Goal: Complete application form

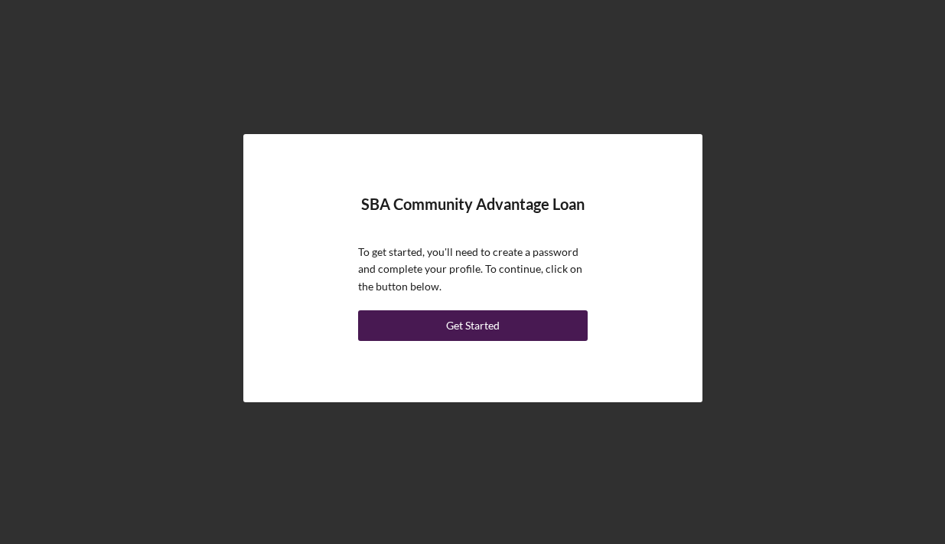
click at [464, 329] on div "Get Started" at bounding box center [473, 325] width 54 height 31
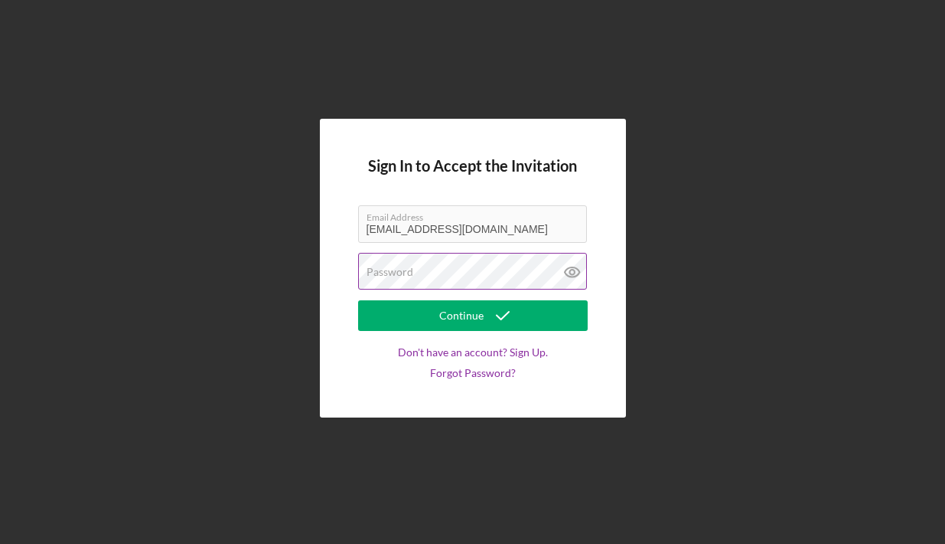
click at [458, 266] on div "Password" at bounding box center [473, 272] width 230 height 38
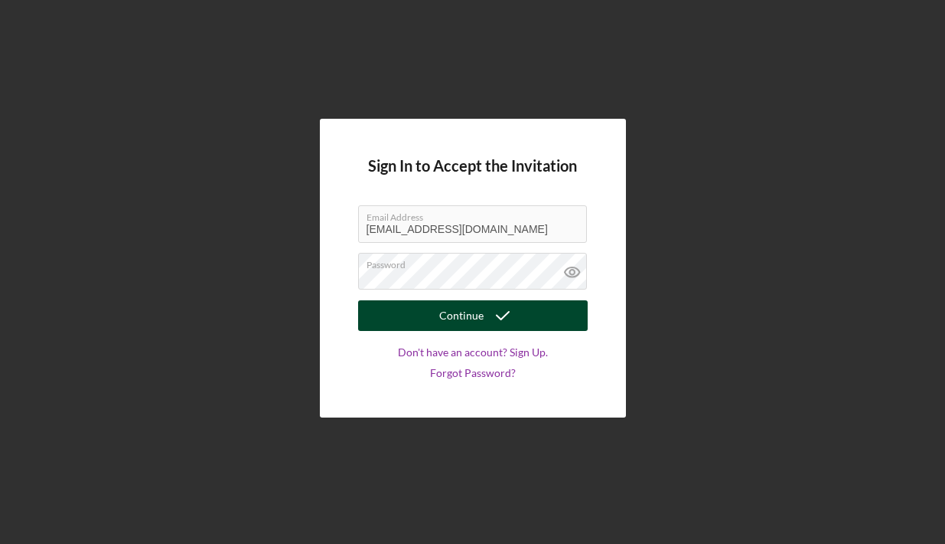
click at [457, 317] on div "Continue" at bounding box center [461, 315] width 44 height 31
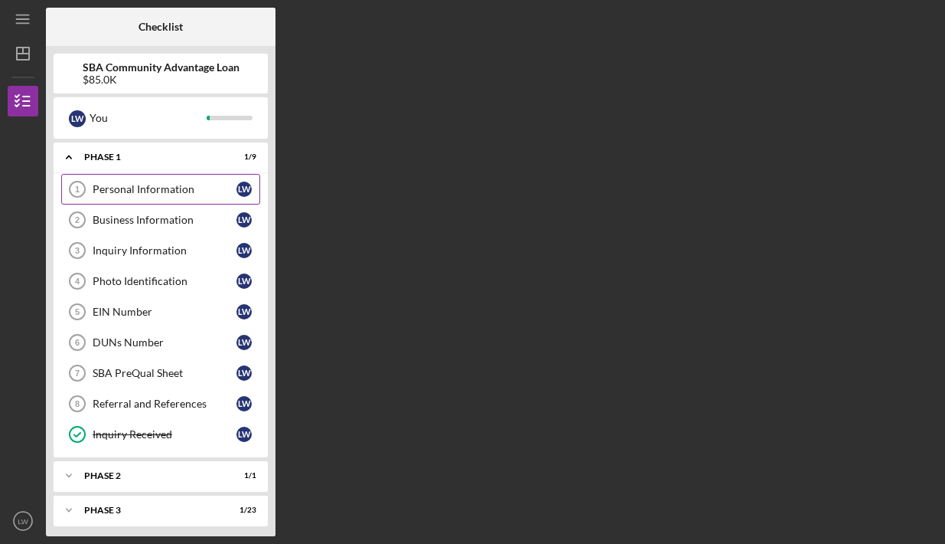
click at [176, 188] on div "Personal Information" at bounding box center [165, 189] width 144 height 12
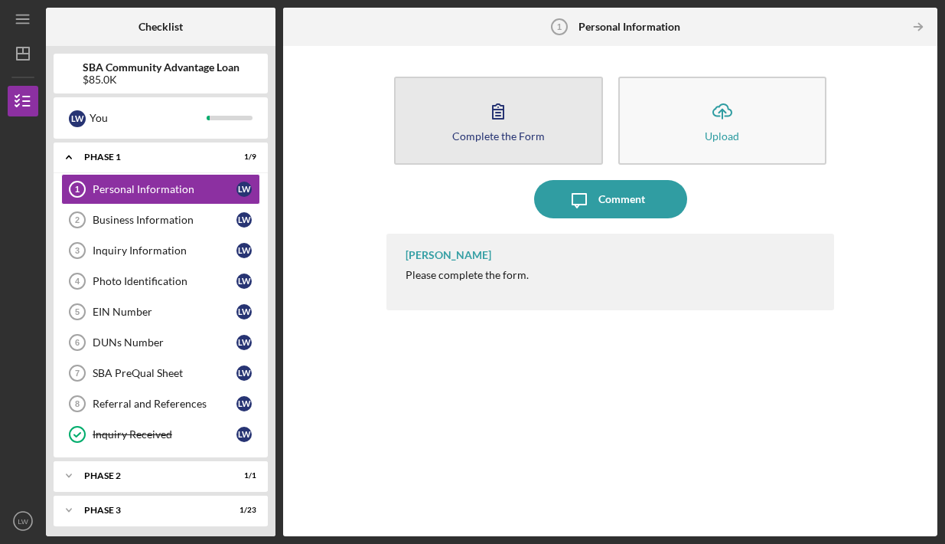
click at [475, 142] on button "Complete the Form Form" at bounding box center [498, 121] width 208 height 88
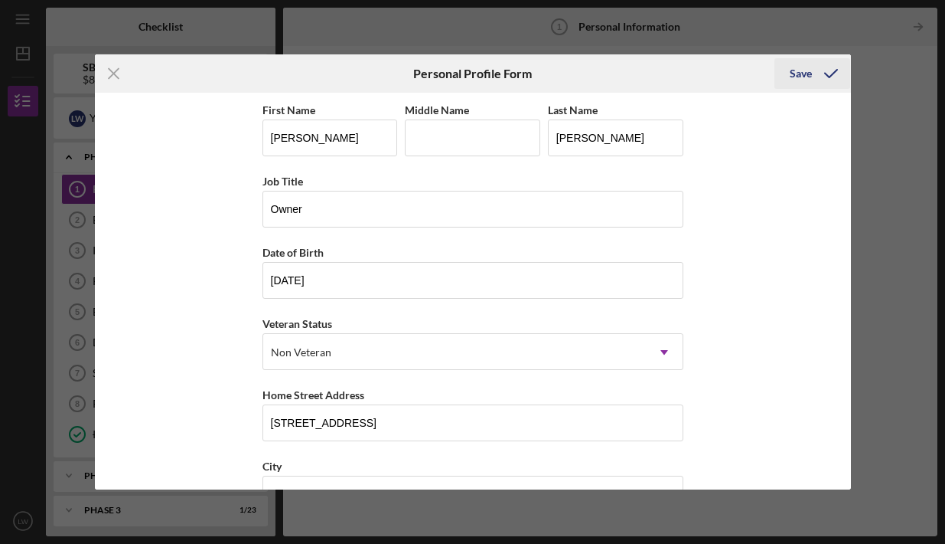
click at [806, 75] on div "Save" at bounding box center [801, 73] width 22 height 31
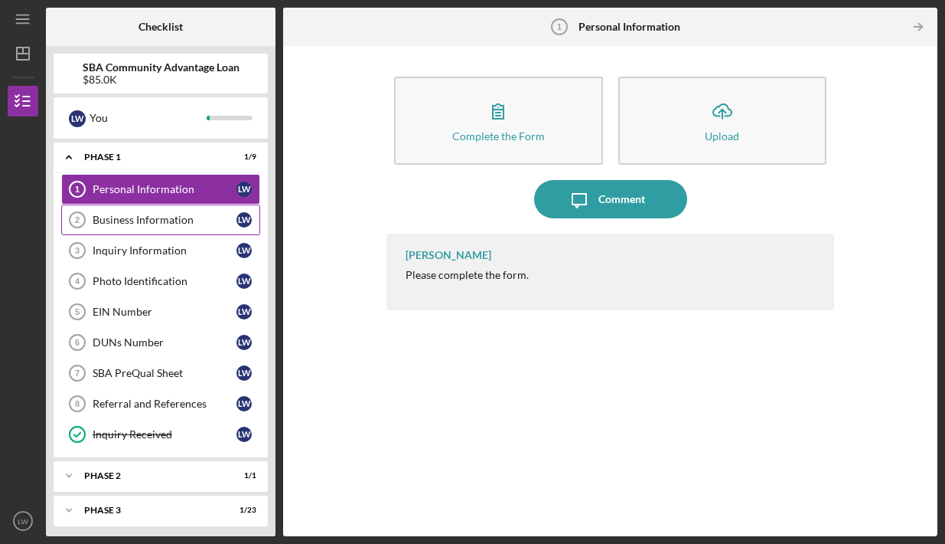
click at [188, 221] on div "Business Information" at bounding box center [165, 220] width 144 height 12
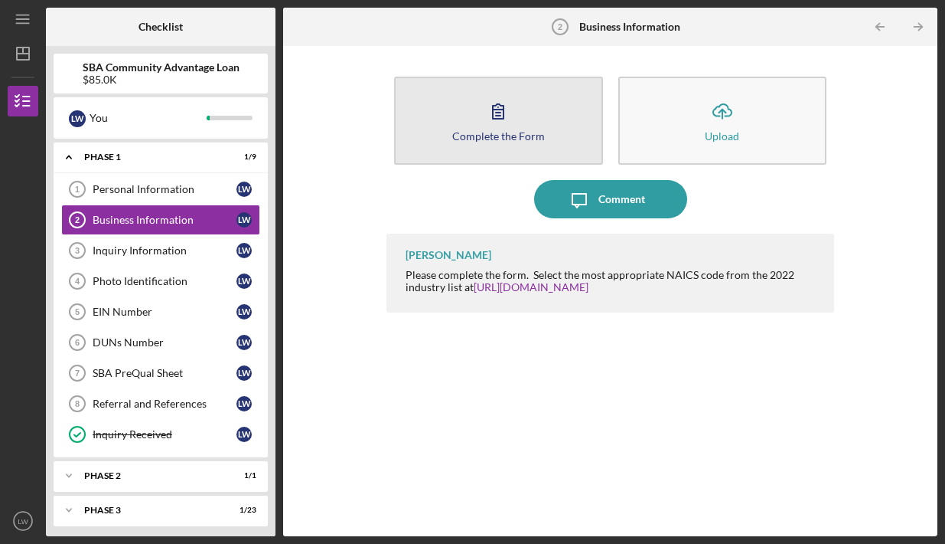
click at [452, 111] on button "Complete the Form Form" at bounding box center [498, 121] width 208 height 88
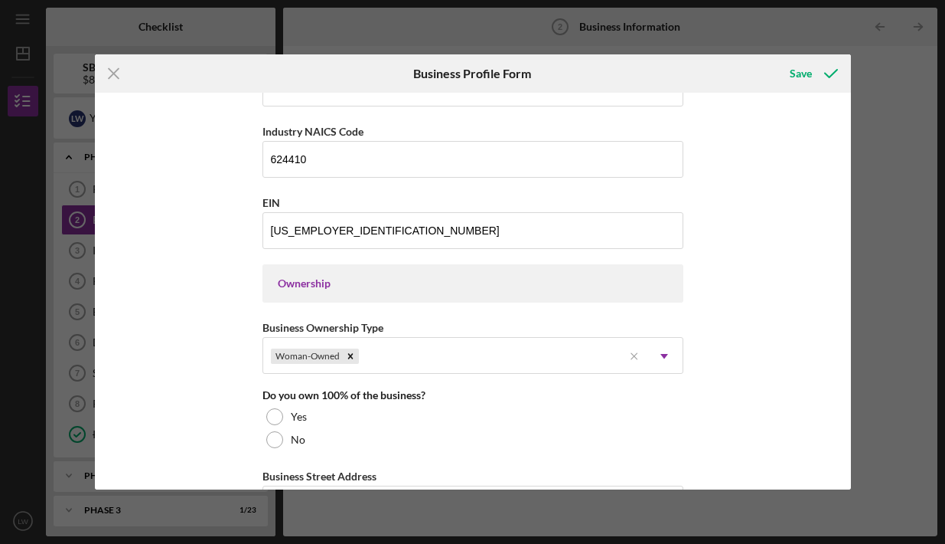
scroll to position [548, 0]
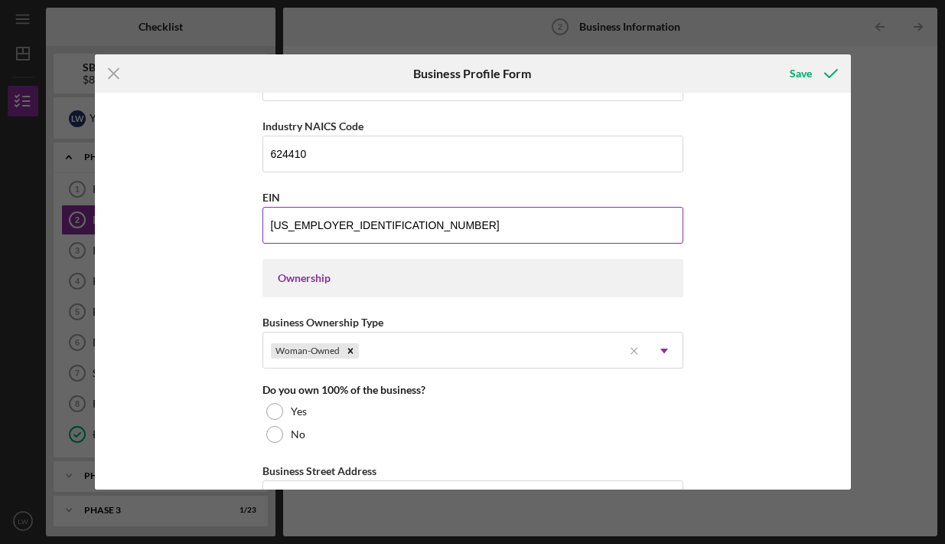
click at [395, 222] on input "[US_EMPLOYER_IDENTIFICATION_NUMBER]" at bounding box center [473, 225] width 421 height 37
type input "4#-#######"
type input "[US_EMPLOYER_IDENTIFICATION_NUMBER]"
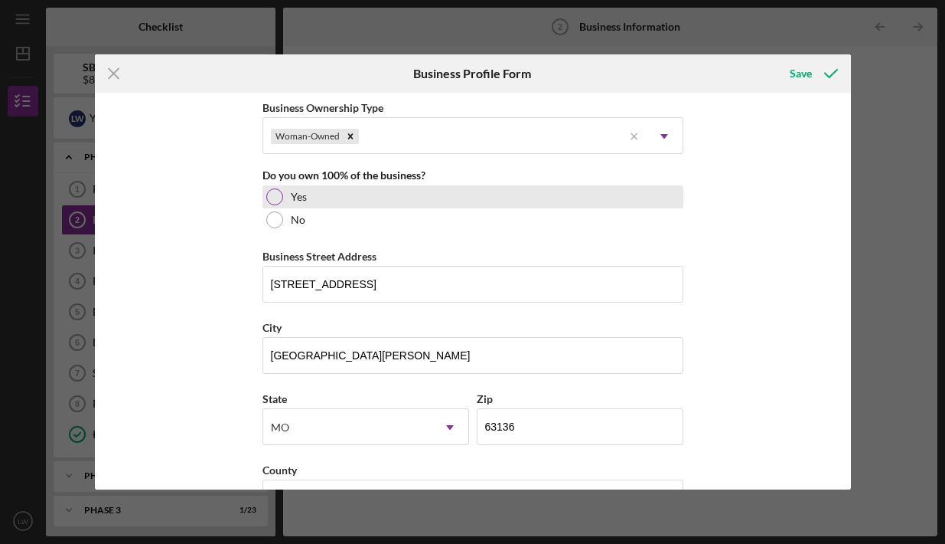
scroll to position [763, 0]
click at [287, 188] on div "Yes" at bounding box center [473, 195] width 421 height 23
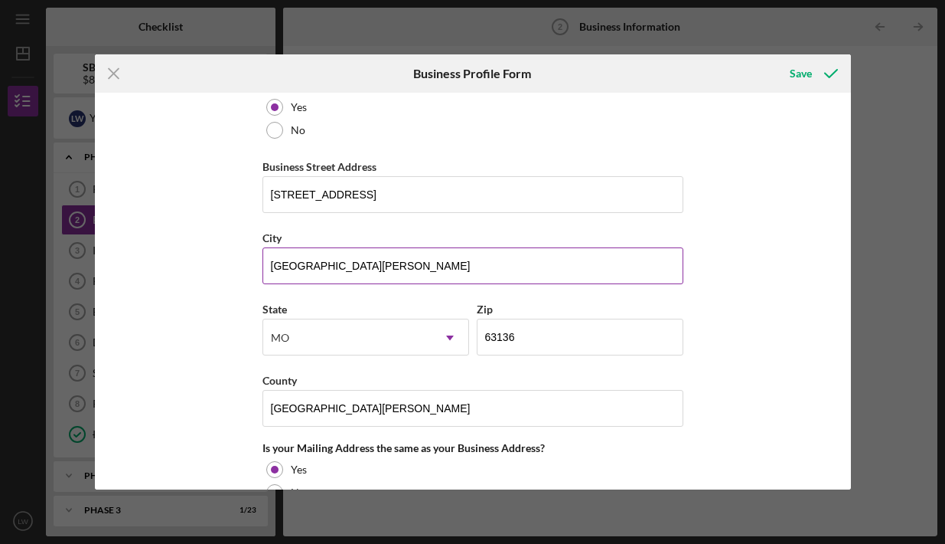
scroll to position [847, 0]
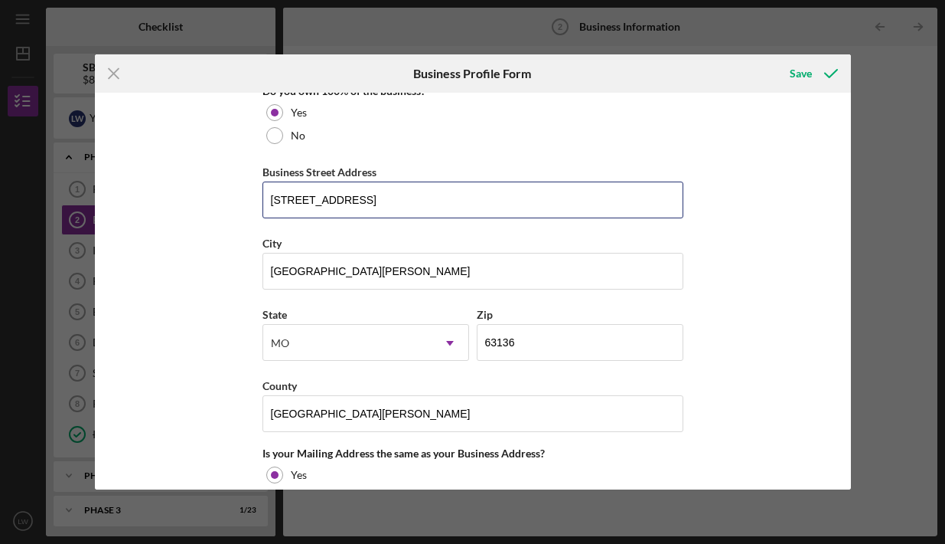
drag, startPoint x: 376, startPoint y: 198, endPoint x: 250, endPoint y: 198, distance: 126.3
type input "[STREET_ADDRESS][PERSON_NAME]"
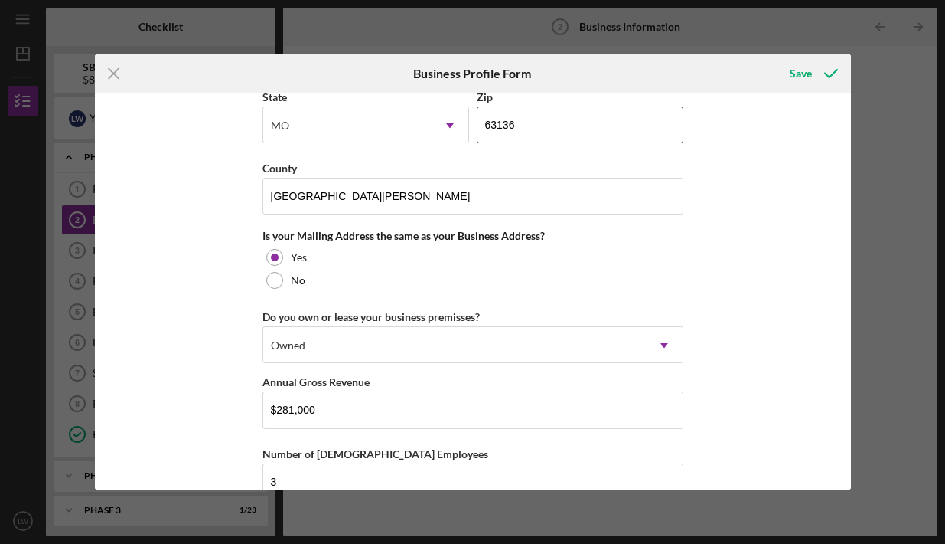
scroll to position [1079, 0]
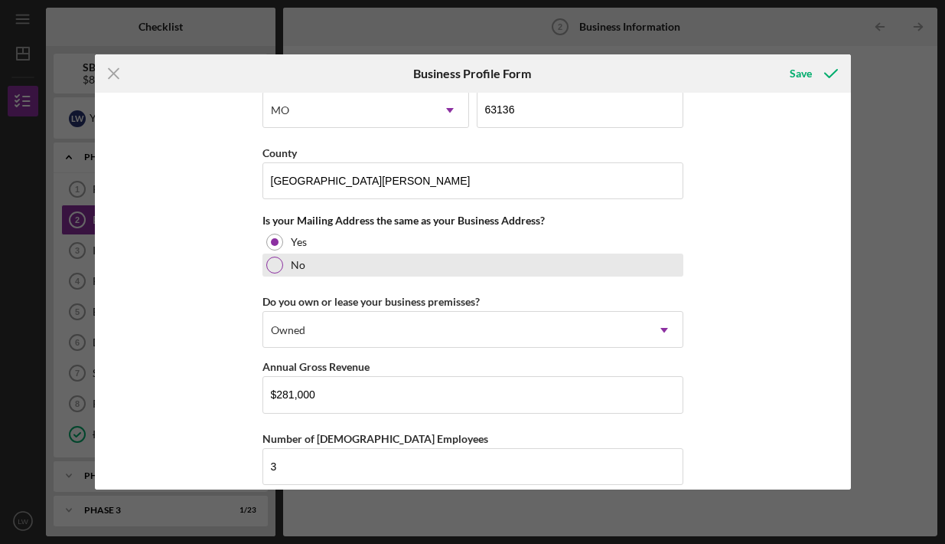
click at [270, 263] on div at bounding box center [274, 264] width 17 height 17
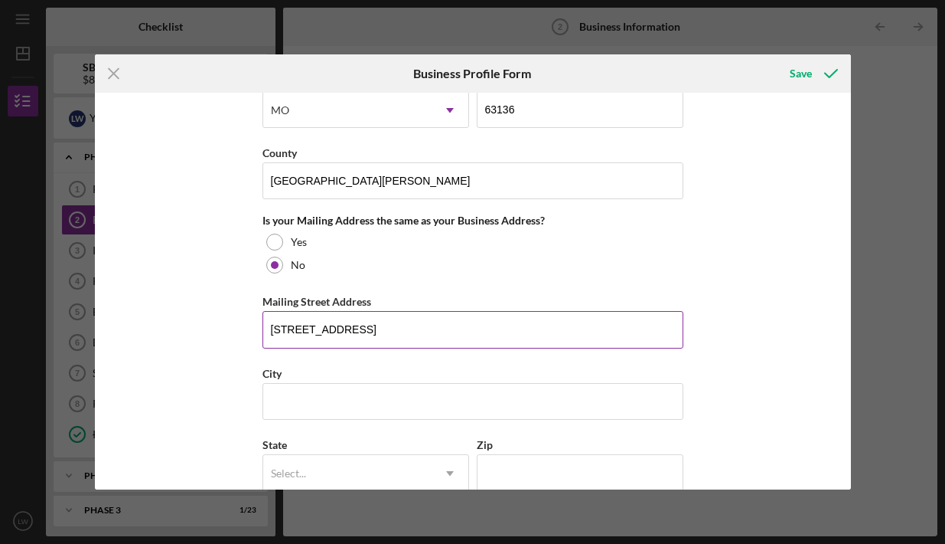
type input "[STREET_ADDRESS]"
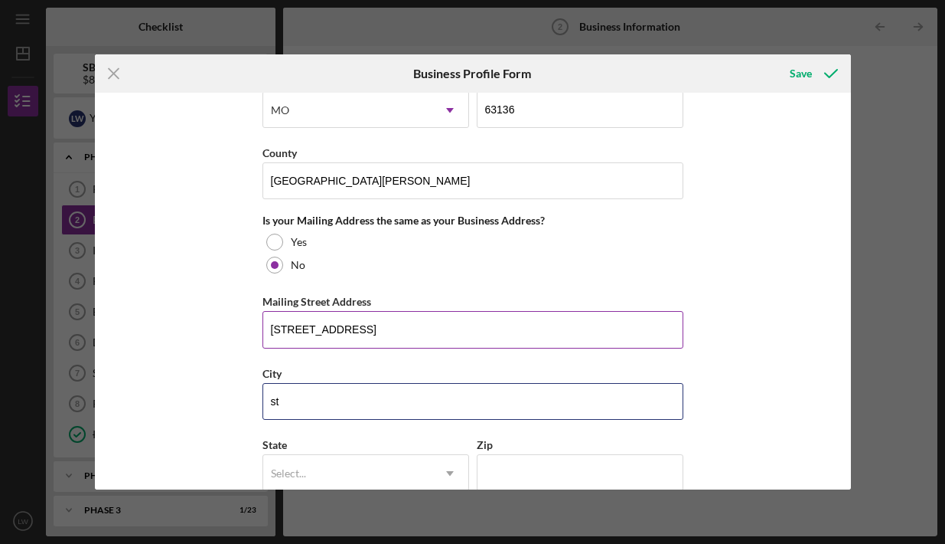
type input "s"
type input "[GEOGRAPHIC_DATA][PERSON_NAME]"
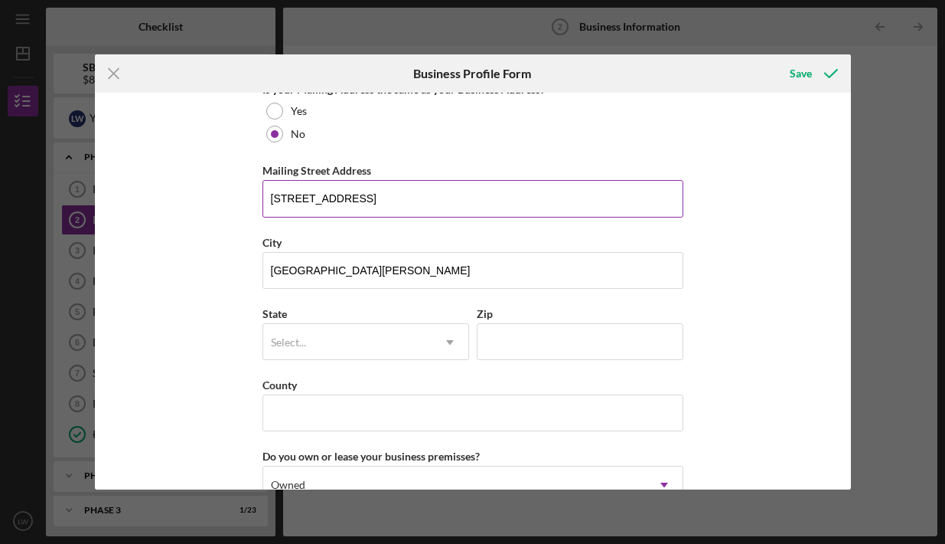
scroll to position [1355, 0]
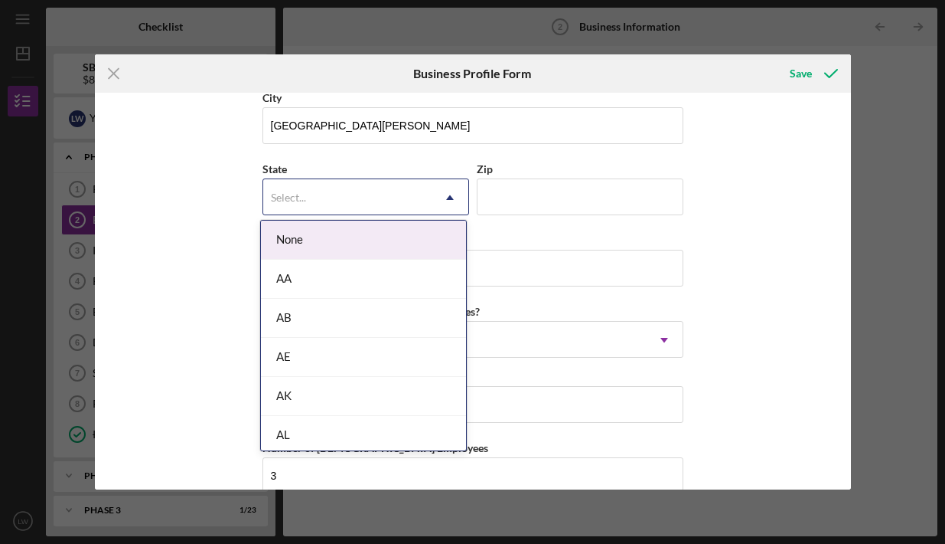
click at [433, 197] on icon "Icon/Dropdown Arrow" at bounding box center [450, 197] width 37 height 37
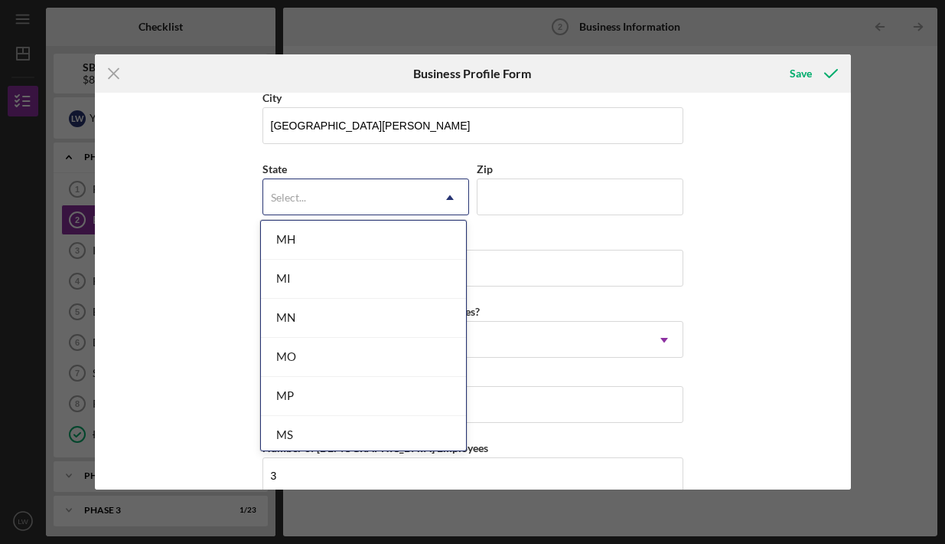
scroll to position [1262, 0]
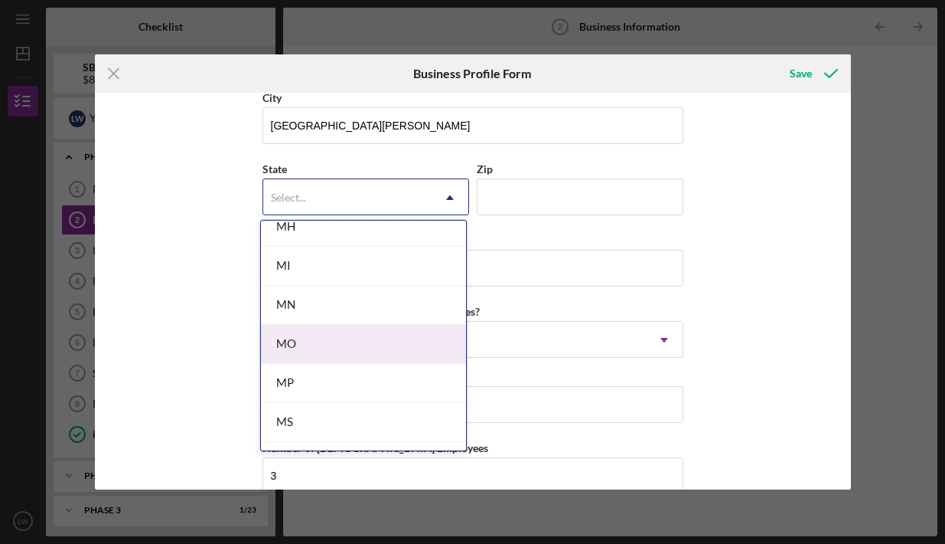
click at [330, 337] on div "MO" at bounding box center [363, 344] width 205 height 39
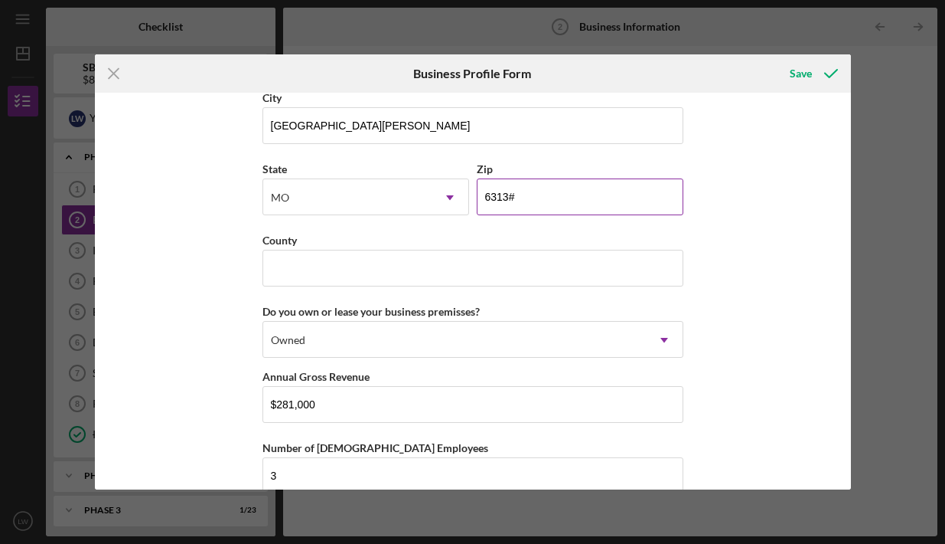
type input "63136"
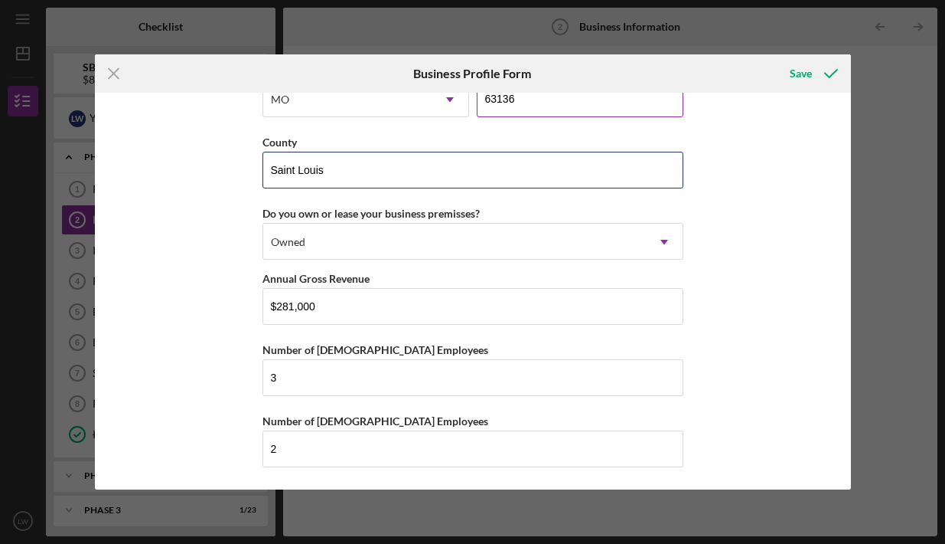
scroll to position [1452, 0]
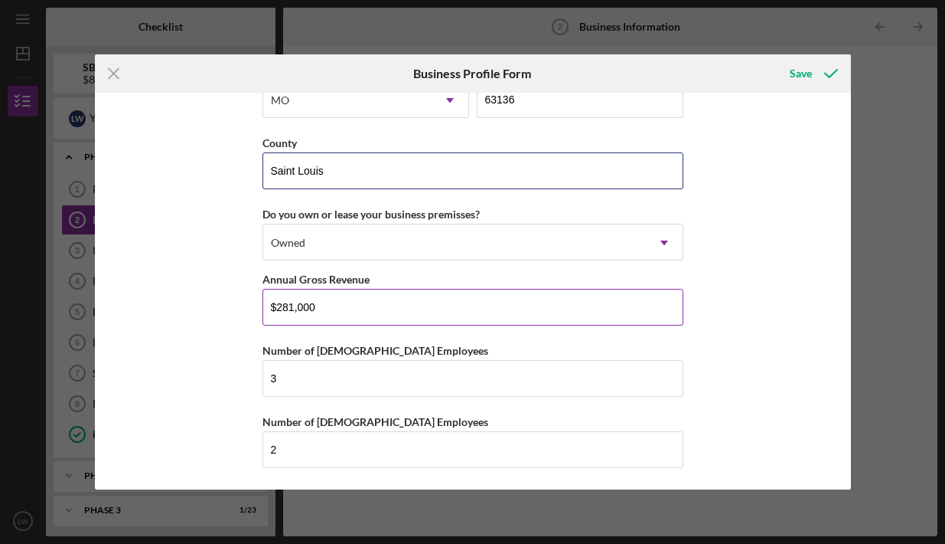
type input "Saint Louis"
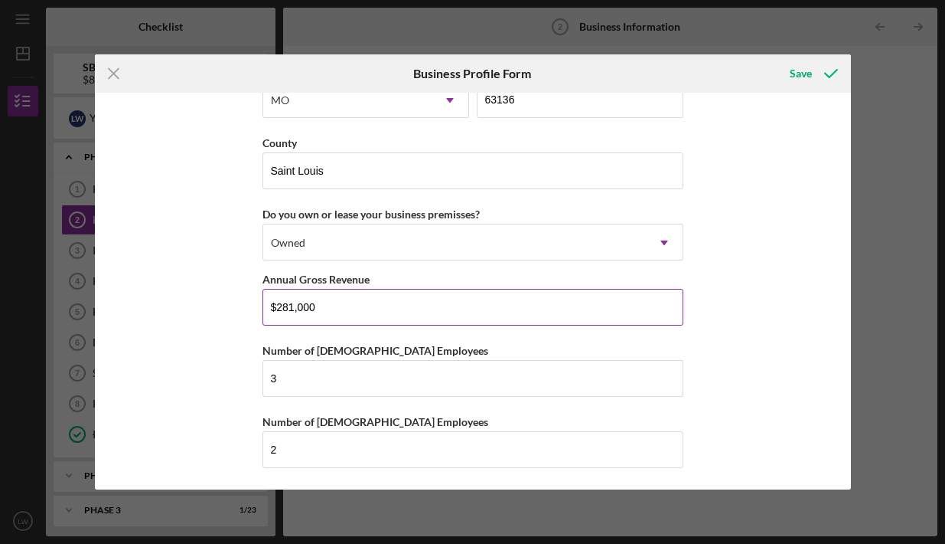
click at [279, 307] on input "$281,000" at bounding box center [473, 307] width 421 height 37
type input "$181,000"
click at [824, 68] on icon "submit" at bounding box center [831, 73] width 38 height 38
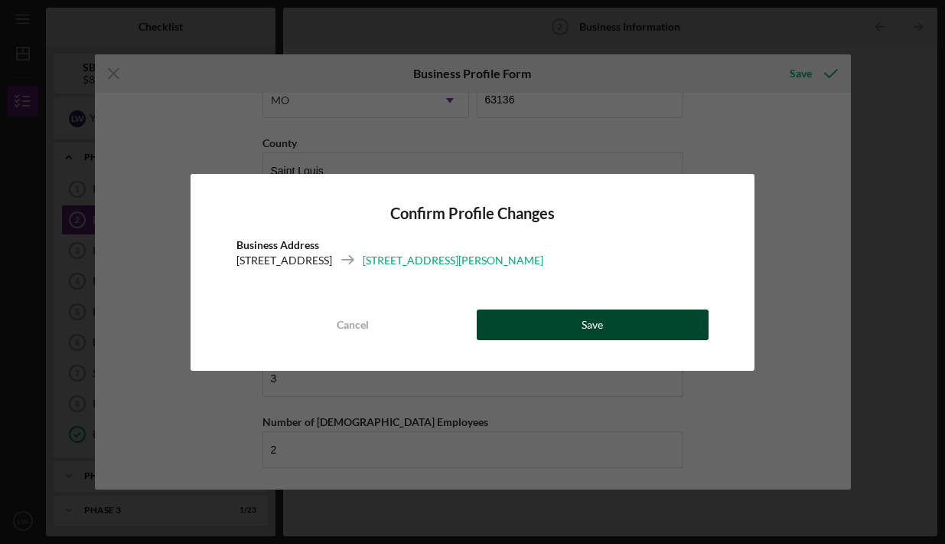
click at [572, 317] on button "Save" at bounding box center [593, 324] width 233 height 31
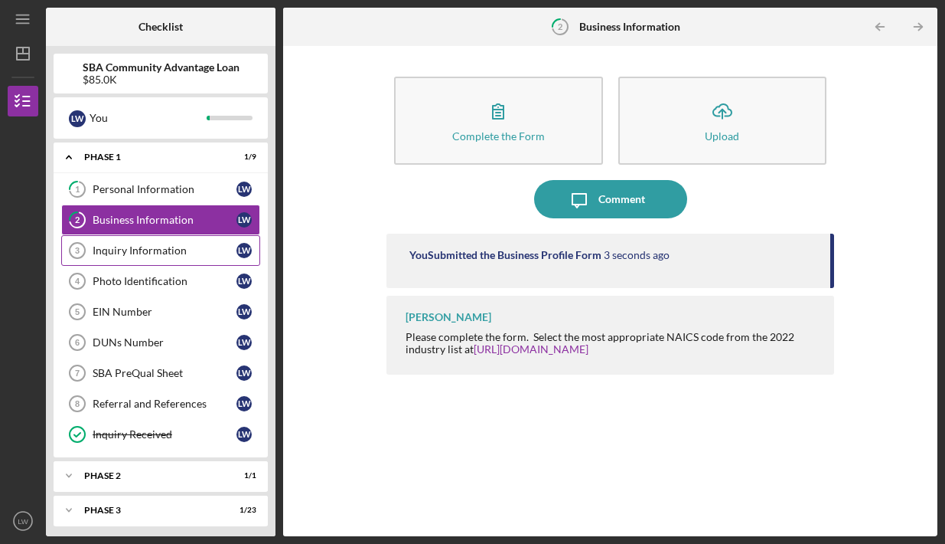
click at [196, 250] on div "Inquiry Information" at bounding box center [165, 250] width 144 height 12
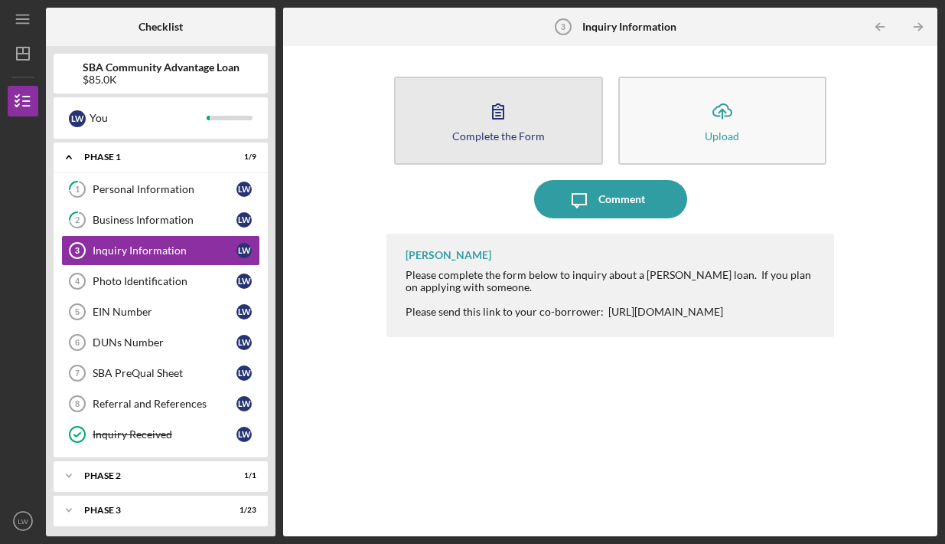
click at [472, 150] on button "Complete the Form Form" at bounding box center [498, 121] width 208 height 88
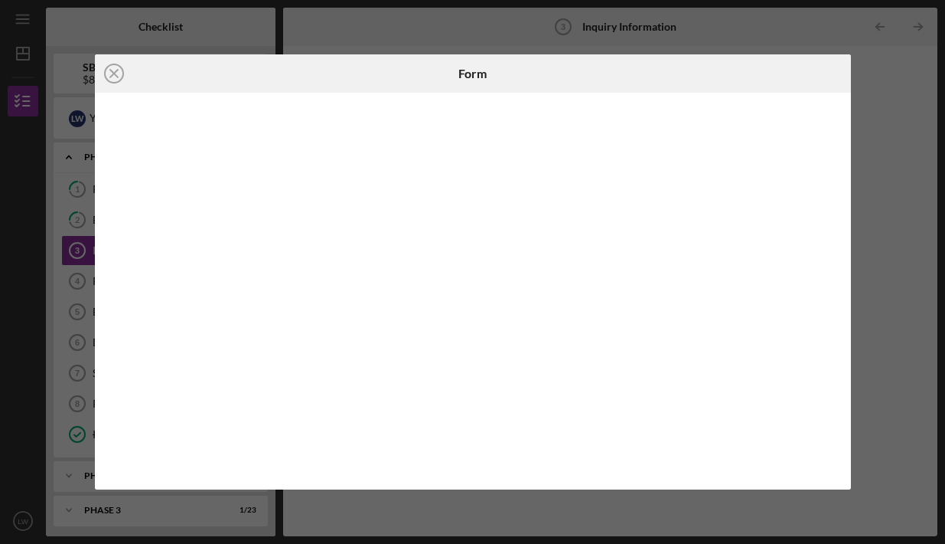
click at [292, 56] on div "Icon/Close" at bounding box center [221, 73] width 252 height 38
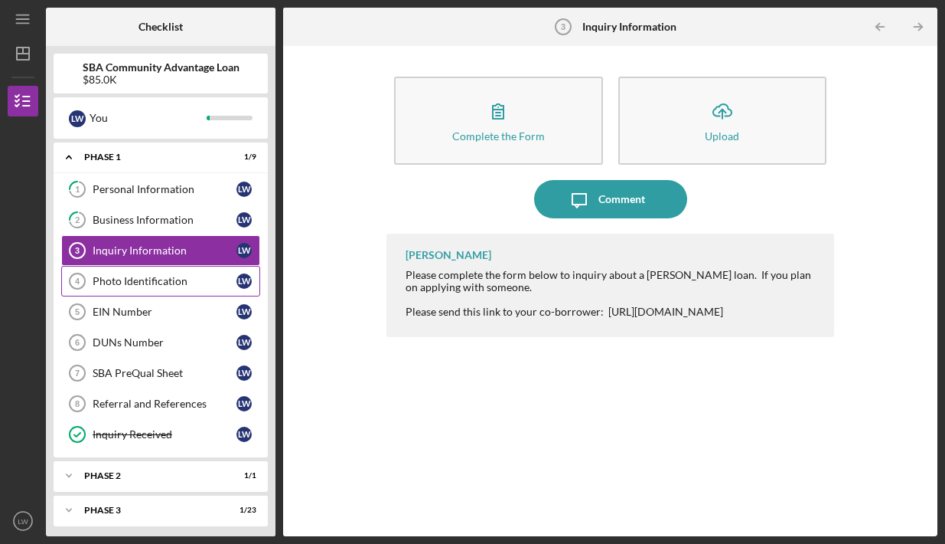
click at [155, 284] on div "Photo Identification" at bounding box center [165, 281] width 144 height 12
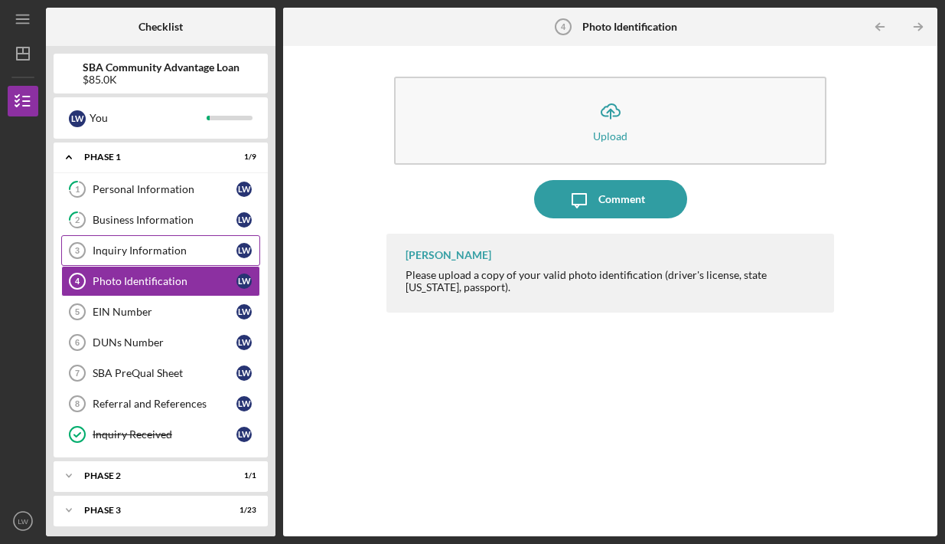
click at [165, 244] on div "Inquiry Information" at bounding box center [165, 250] width 144 height 12
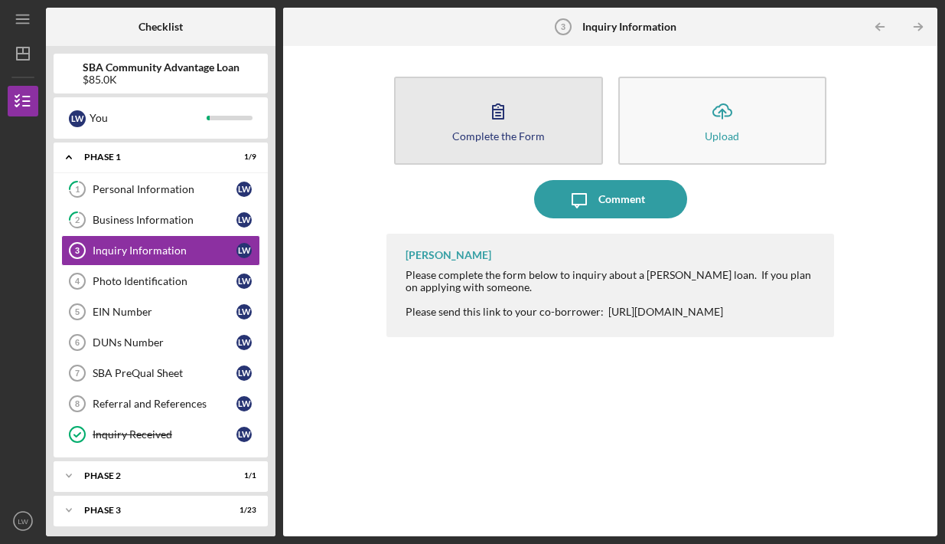
click at [512, 135] on div "Complete the Form" at bounding box center [498, 135] width 93 height 11
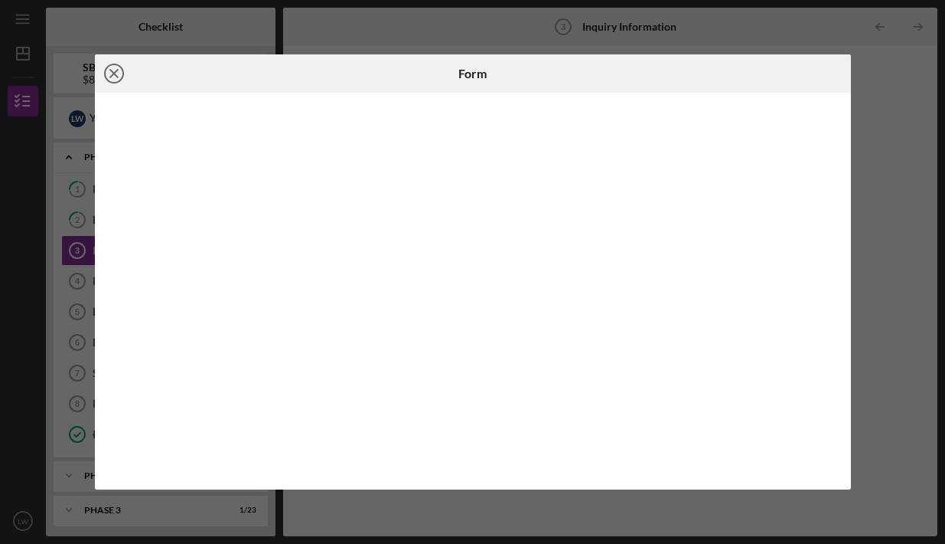
click at [119, 77] on icon "Icon/Close" at bounding box center [114, 73] width 38 height 38
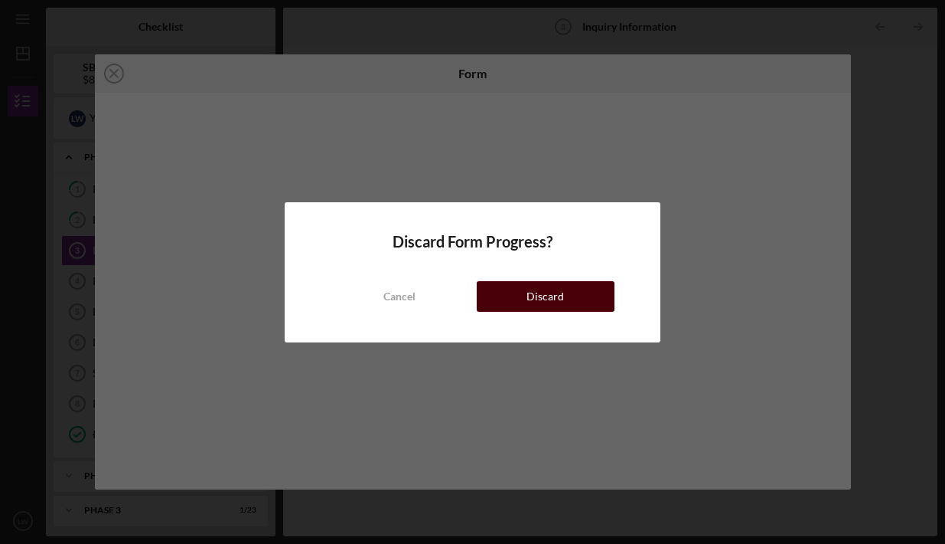
click at [500, 303] on button "Discard" at bounding box center [546, 296] width 138 height 31
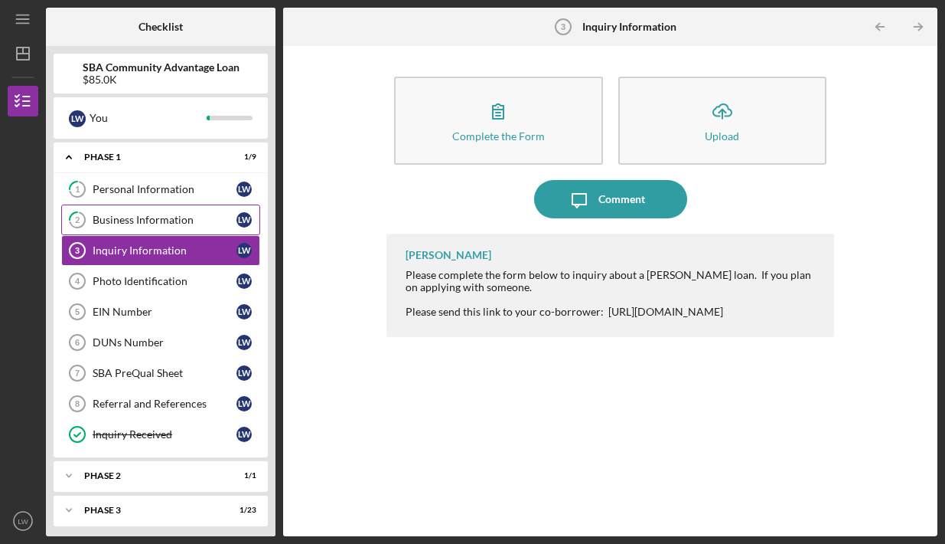
click at [173, 226] on link "2 Business Information [PERSON_NAME]" at bounding box center [160, 219] width 199 height 31
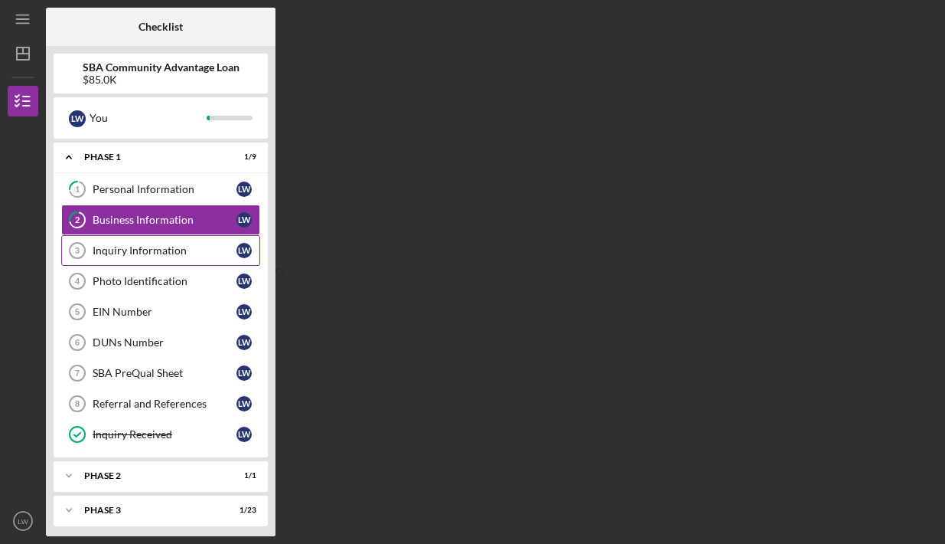
click at [170, 253] on div "Inquiry Information" at bounding box center [165, 250] width 144 height 12
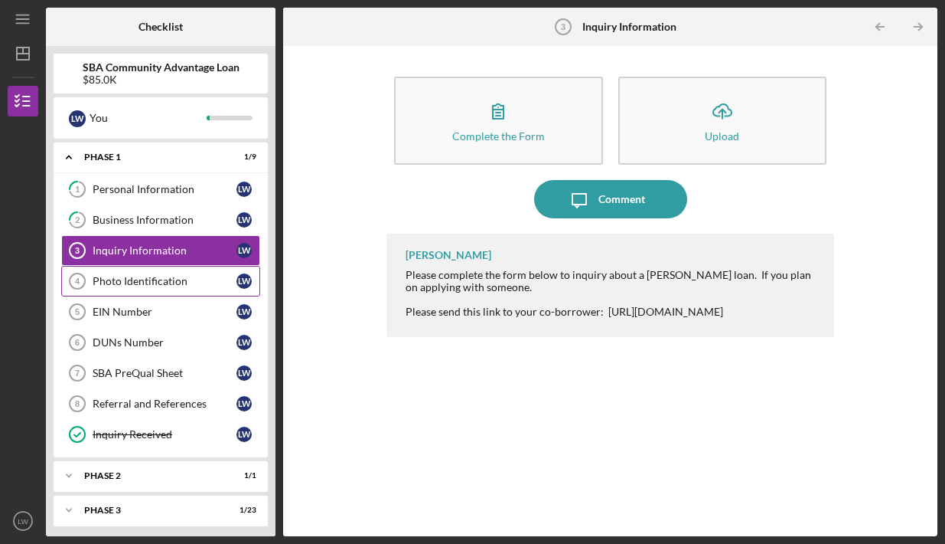
click at [135, 284] on div "Photo Identification" at bounding box center [165, 281] width 144 height 12
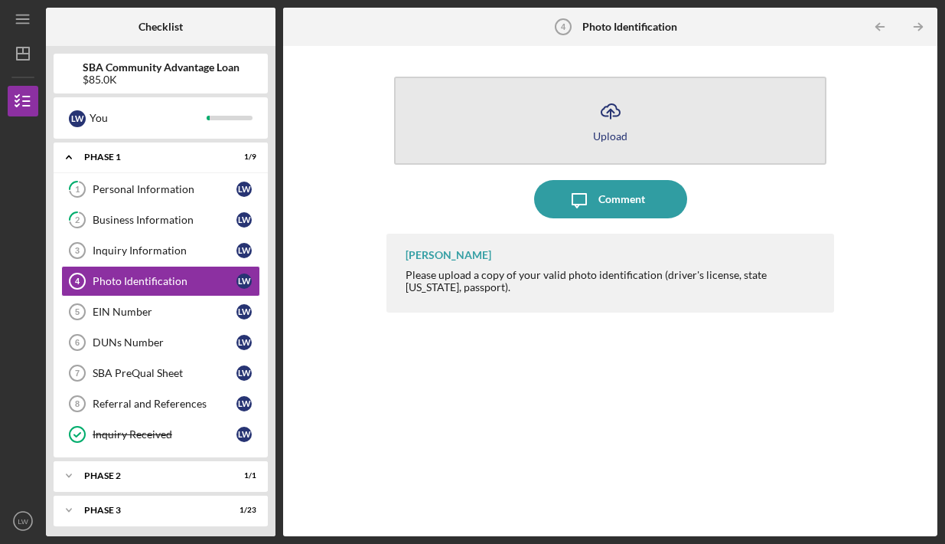
click at [608, 129] on icon "Icon/Upload" at bounding box center [611, 111] width 38 height 38
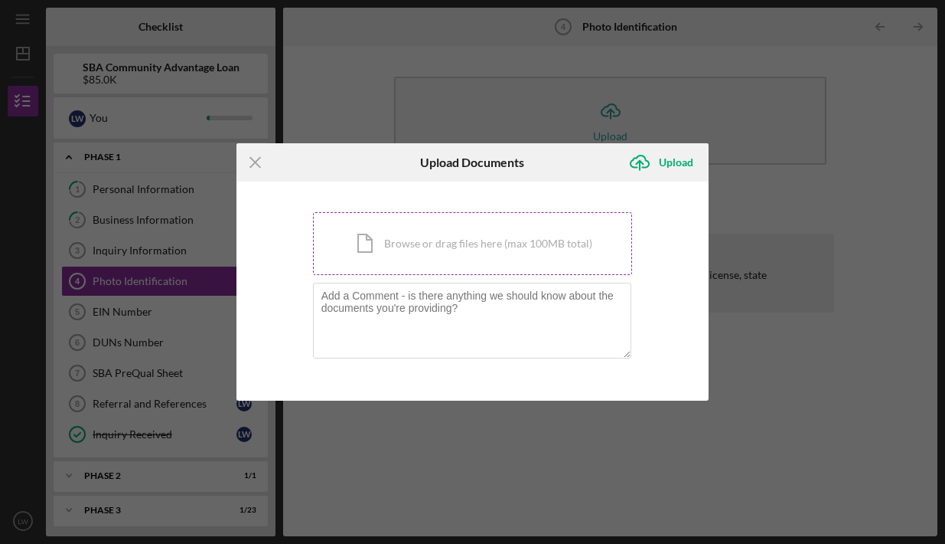
click at [447, 240] on div "Icon/Document Browse or drag files here (max 100MB total) Tap to choose files o…" at bounding box center [473, 243] width 320 height 63
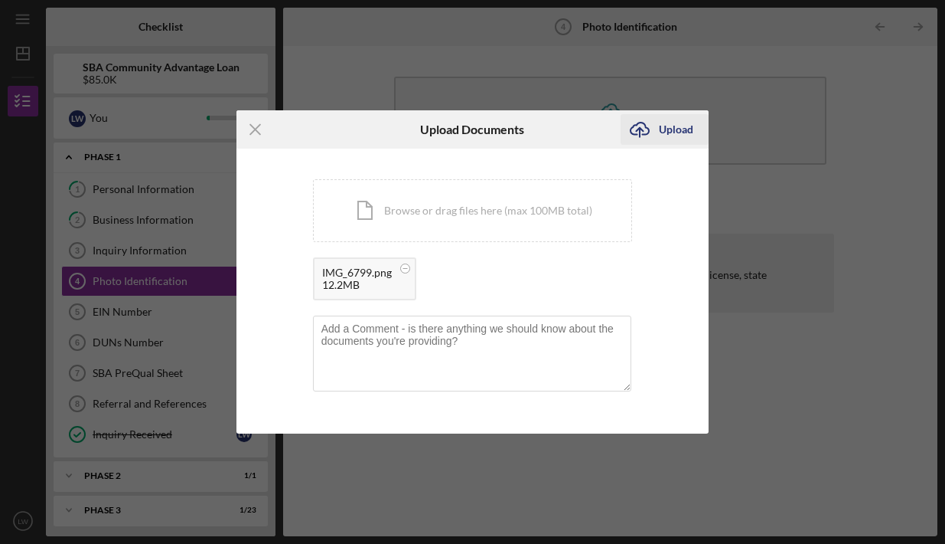
click at [651, 126] on icon "Icon/Upload" at bounding box center [640, 129] width 38 height 38
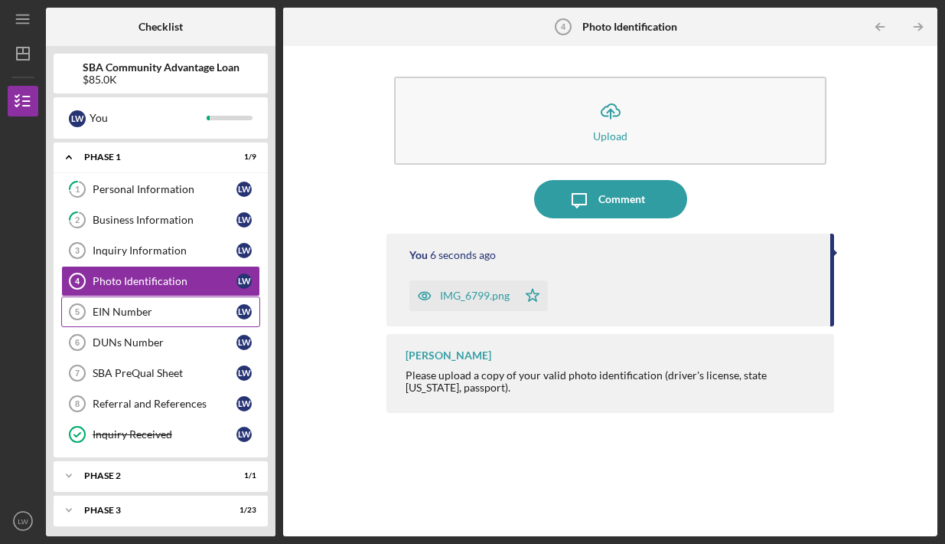
click at [187, 318] on link "EIN Number 5 EIN Number [PERSON_NAME]" at bounding box center [160, 311] width 199 height 31
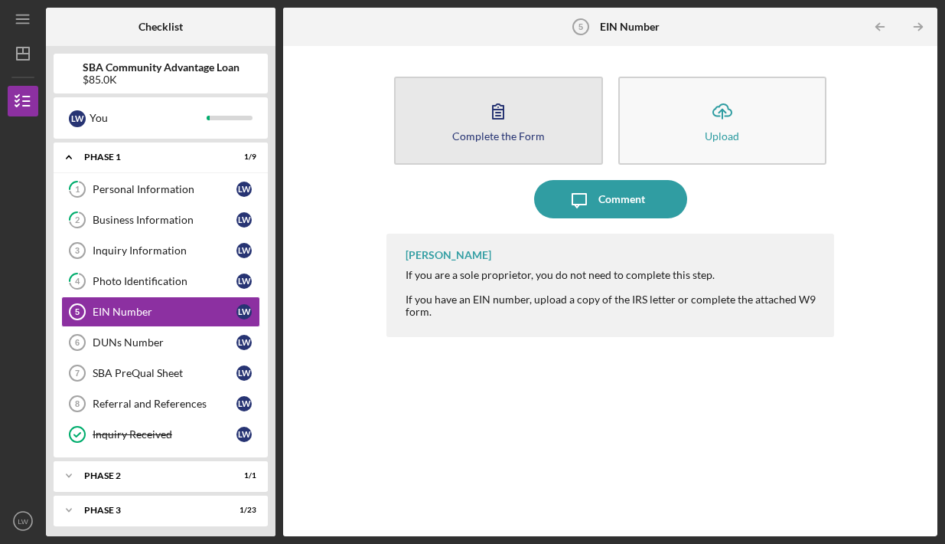
click at [527, 136] on div "Complete the Form" at bounding box center [498, 135] width 93 height 11
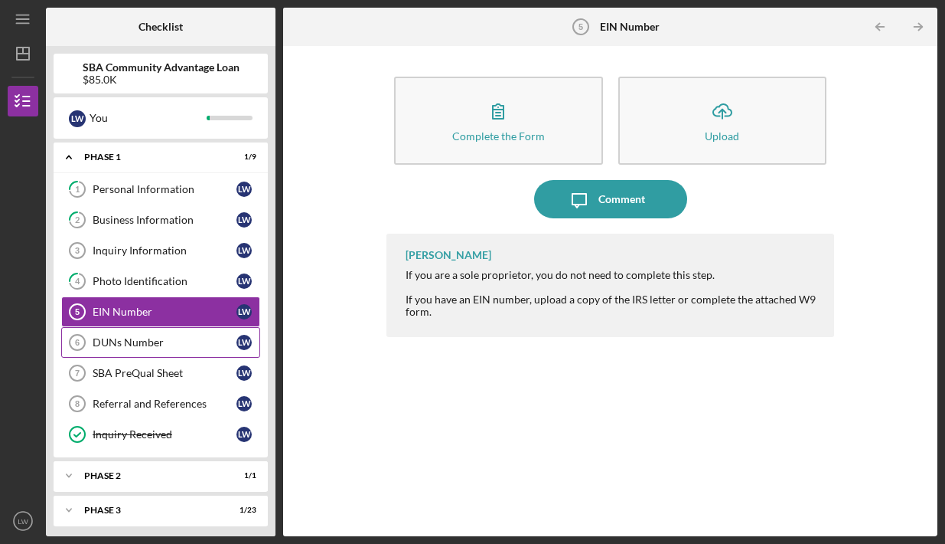
click at [178, 335] on link "DUNs Number 6 DUNs Number [PERSON_NAME]" at bounding box center [160, 342] width 199 height 31
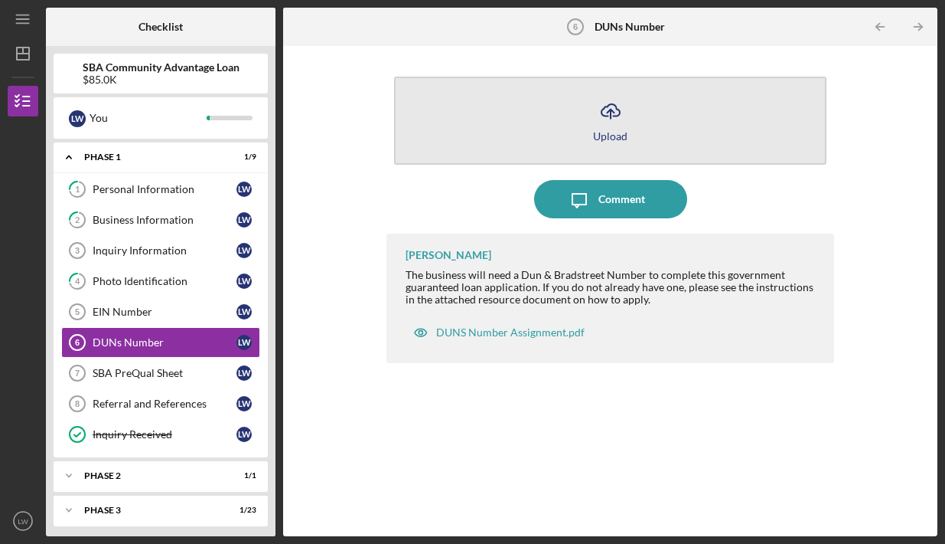
click at [604, 138] on div "Upload" at bounding box center [610, 135] width 34 height 11
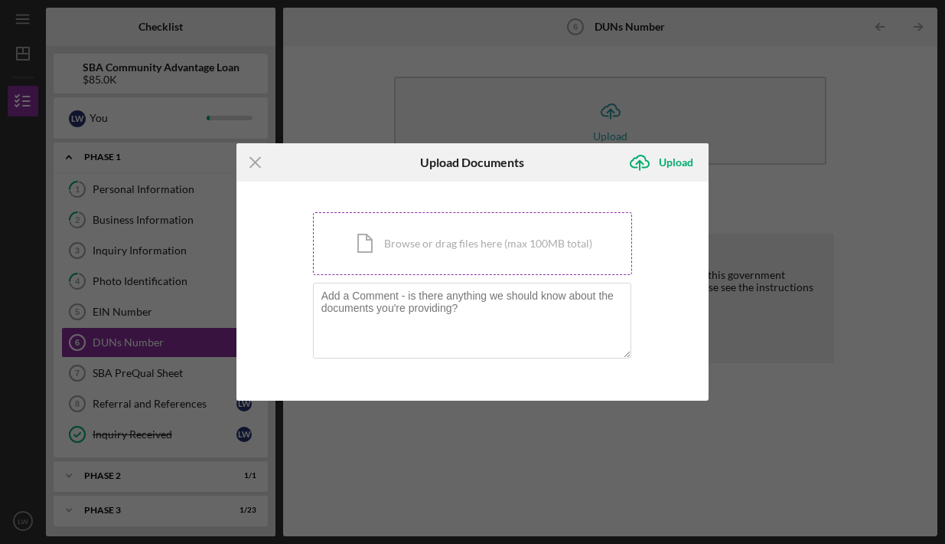
click at [439, 256] on div "Icon/Document Browse or drag files here (max 100MB total) Tap to choose files o…" at bounding box center [473, 243] width 320 height 63
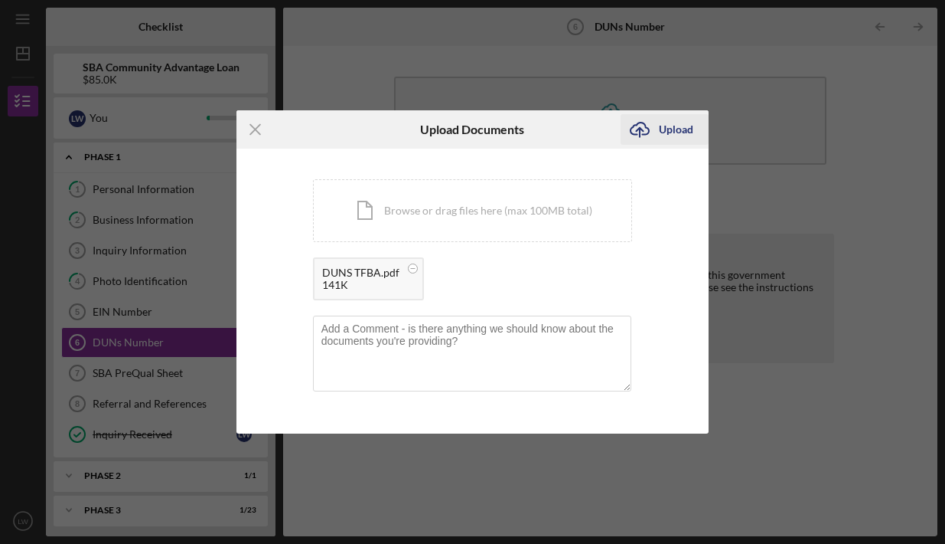
click at [670, 122] on div "Upload" at bounding box center [676, 129] width 34 height 31
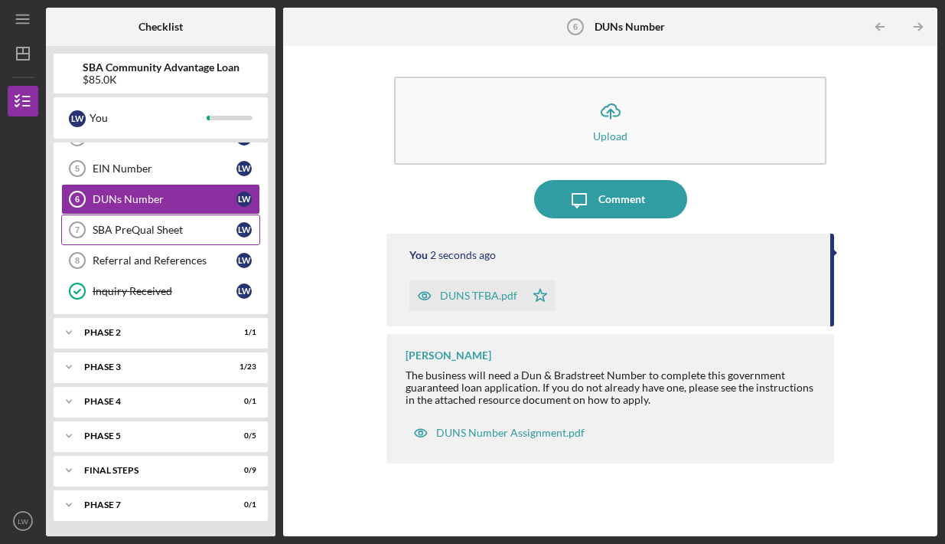
scroll to position [143, 0]
click at [181, 224] on div "SBA PreQual Sheet" at bounding box center [165, 230] width 144 height 12
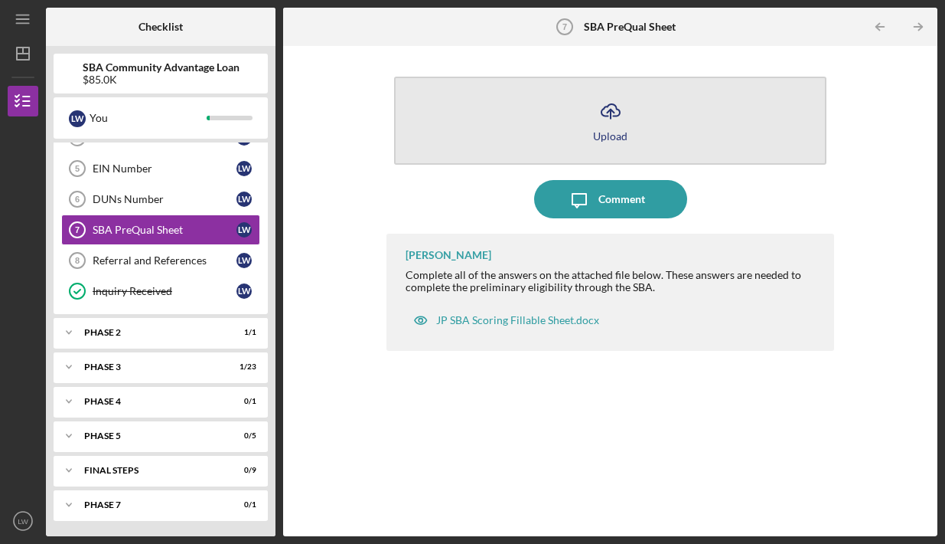
click at [605, 116] on icon "button" at bounding box center [611, 109] width 18 height 11
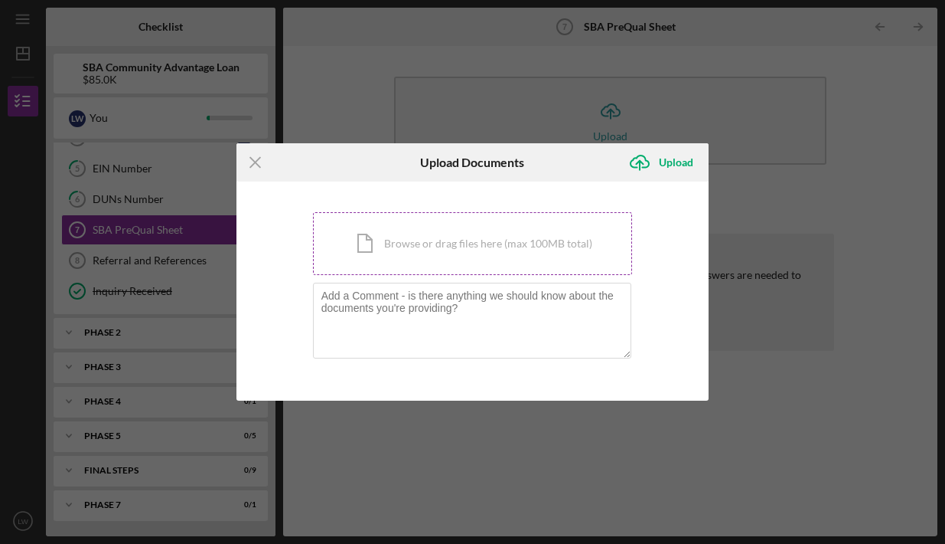
click at [495, 248] on div "Icon/Document Browse or drag files here (max 100MB total) Tap to choose files o…" at bounding box center [473, 243] width 320 height 63
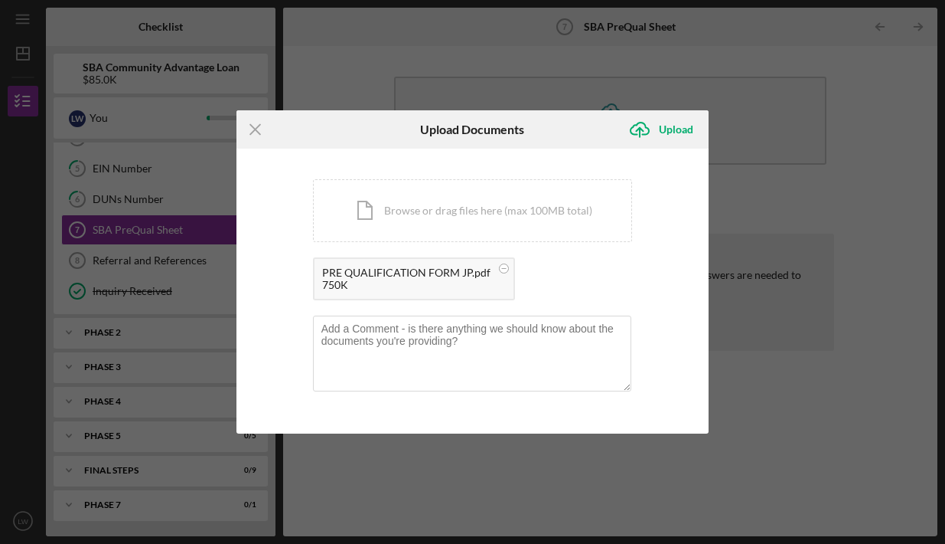
click at [671, 106] on div "Icon/Menu Close Upload Documents Icon/Upload Upload You're uploading documents …" at bounding box center [472, 272] width 945 height 544
click at [671, 133] on div "Upload" at bounding box center [676, 129] width 34 height 31
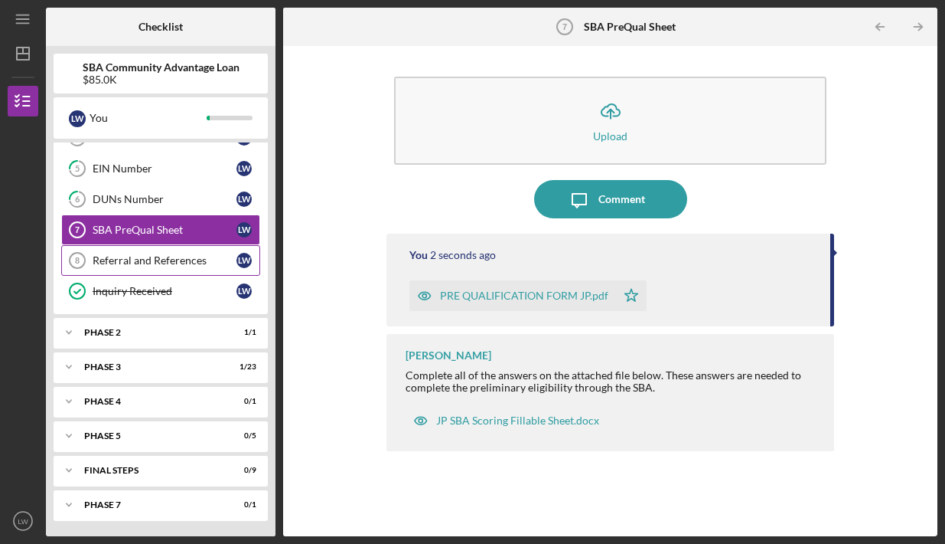
click at [184, 255] on div "Referral and References" at bounding box center [165, 260] width 144 height 12
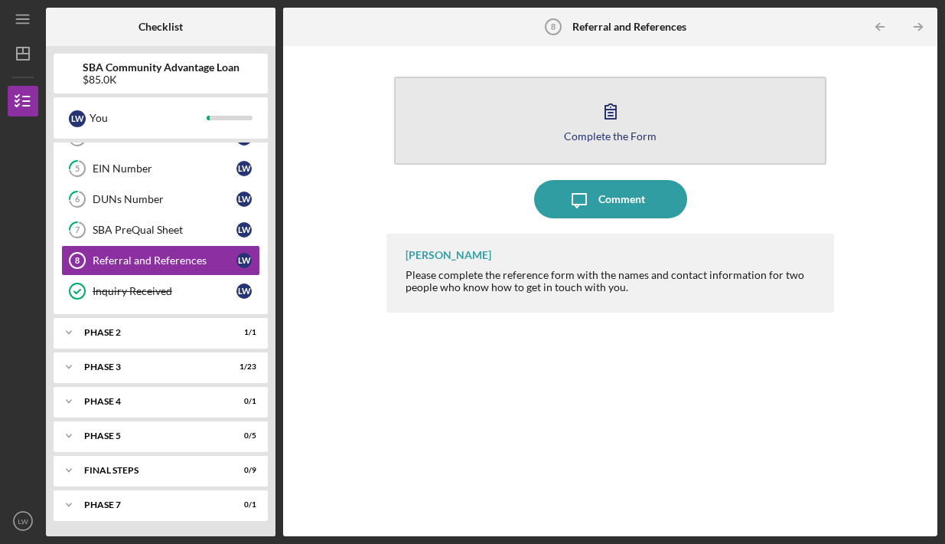
click at [615, 125] on icon "button" at bounding box center [611, 111] width 38 height 38
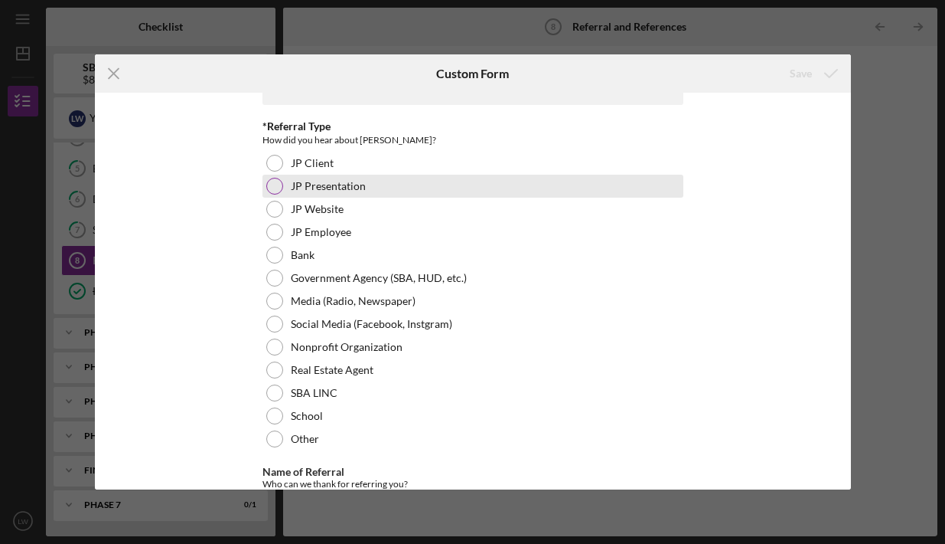
scroll to position [45, 0]
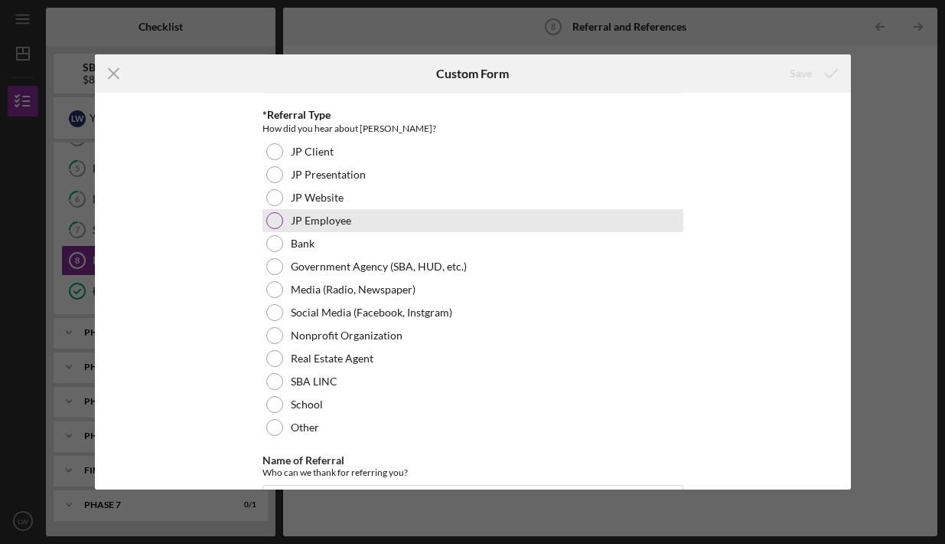
click at [306, 220] on label "JP Employee" at bounding box center [321, 220] width 60 height 12
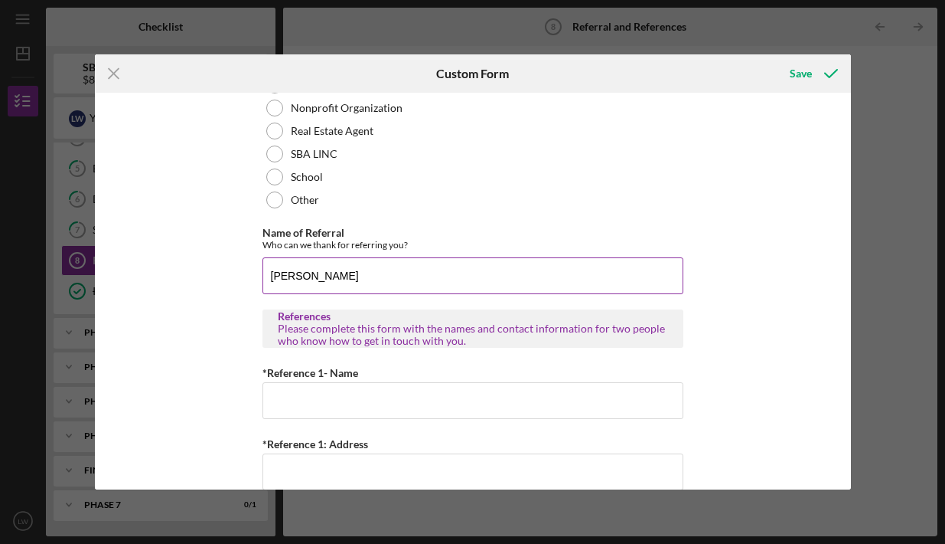
scroll to position [349, 0]
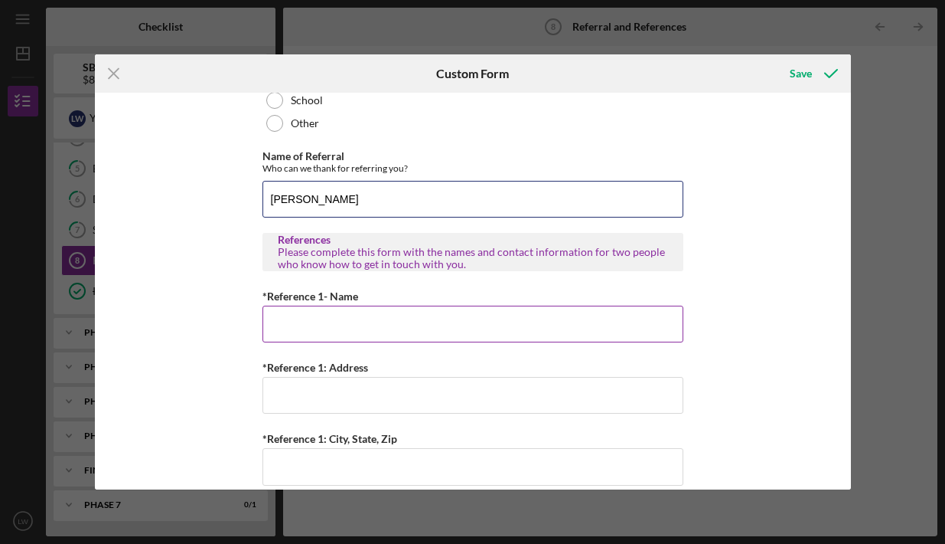
type input "[PERSON_NAME]"
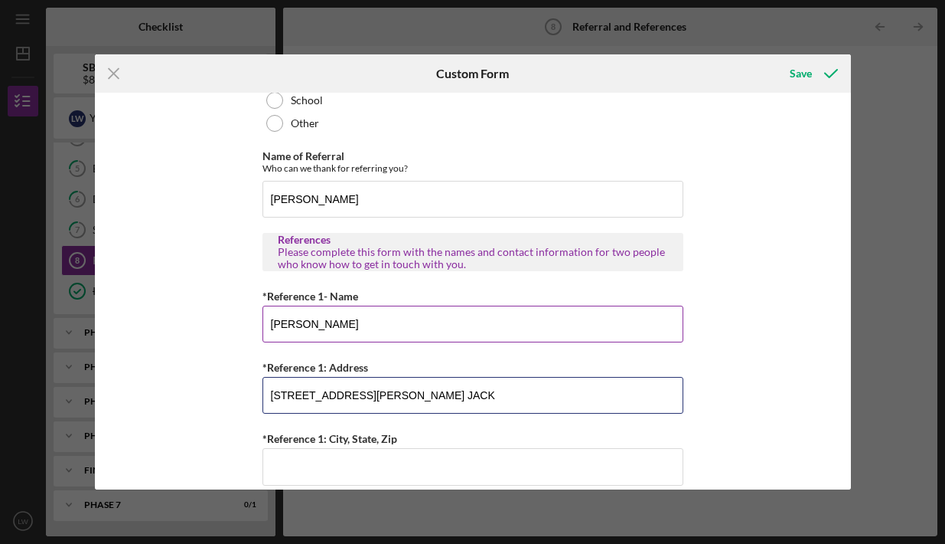
type input "[STREET_ADDRESS][PERSON_NAME] JACK"
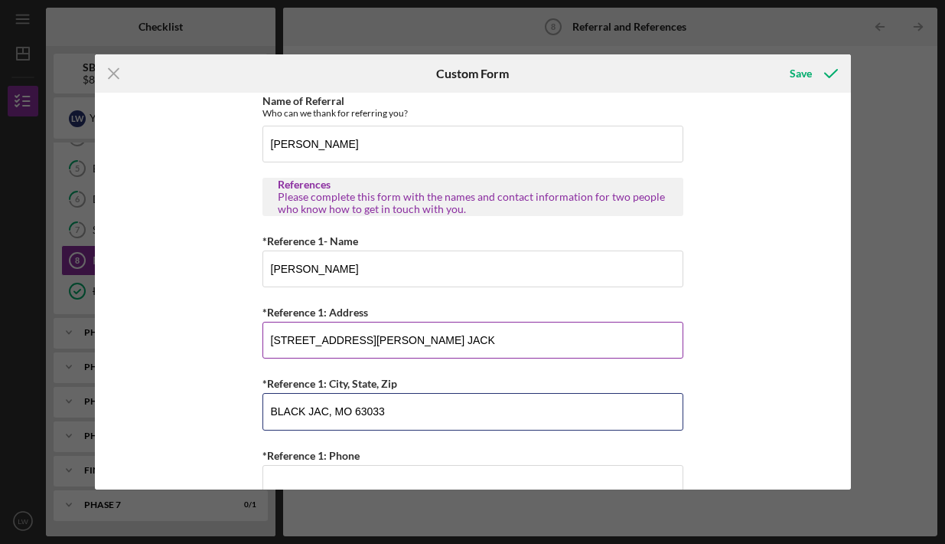
scroll to position [406, 0]
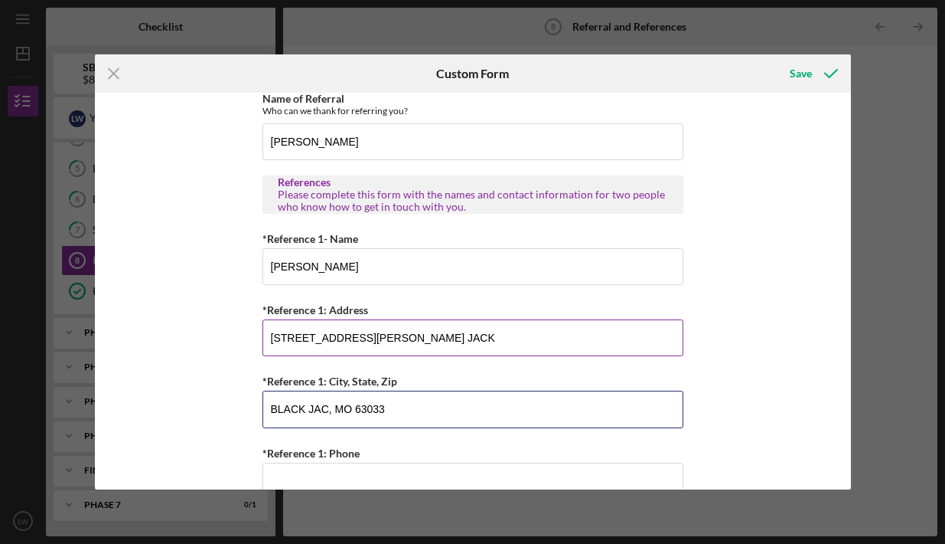
type input "BLACK JAC, MO 63033"
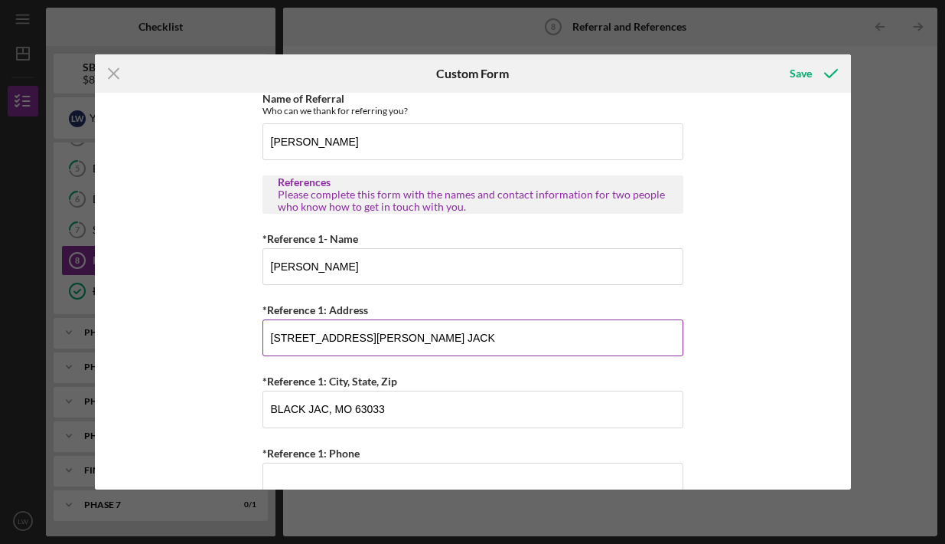
click at [434, 331] on input "[STREET_ADDRESS][PERSON_NAME] JACK" at bounding box center [473, 337] width 421 height 37
click at [440, 332] on input "[STREET_ADDRESS][PERSON_NAME] JACK" at bounding box center [473, 337] width 421 height 37
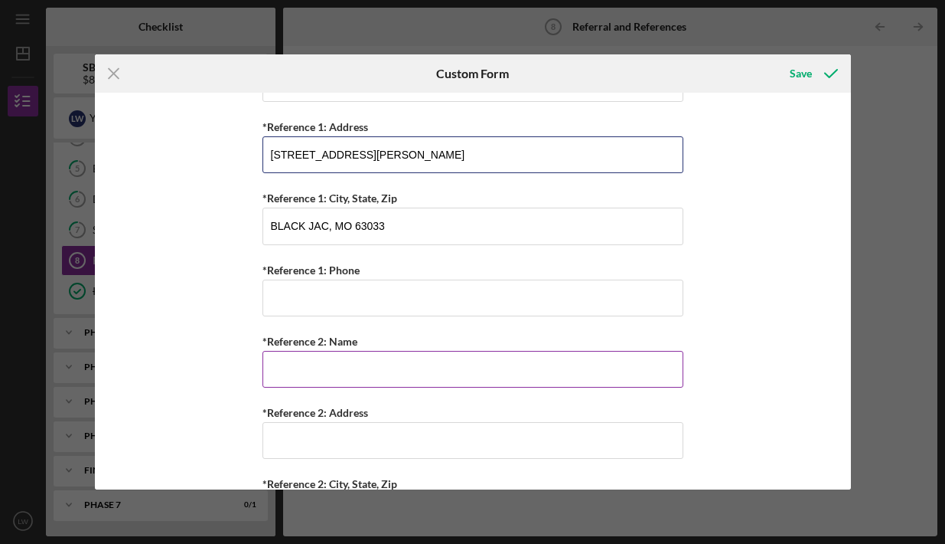
scroll to position [601, 0]
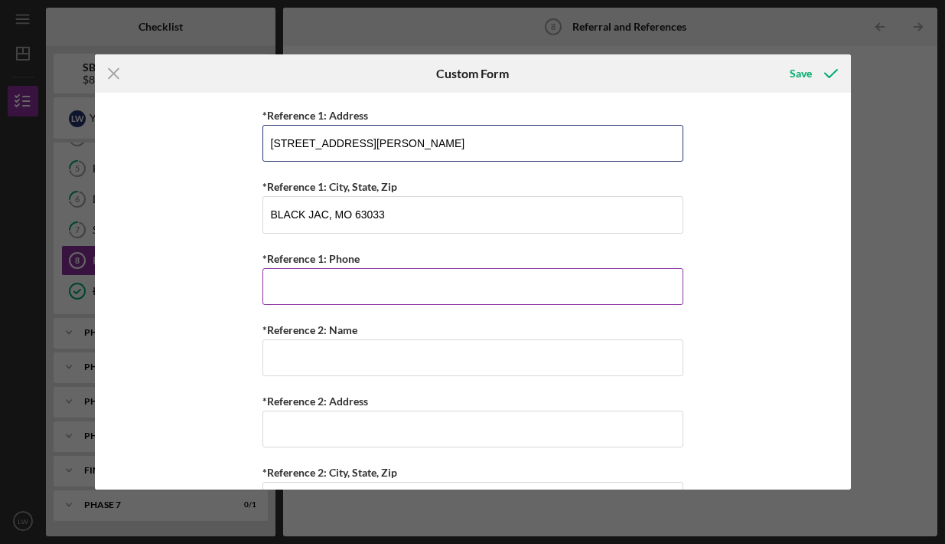
type input "[STREET_ADDRESS][PERSON_NAME]"
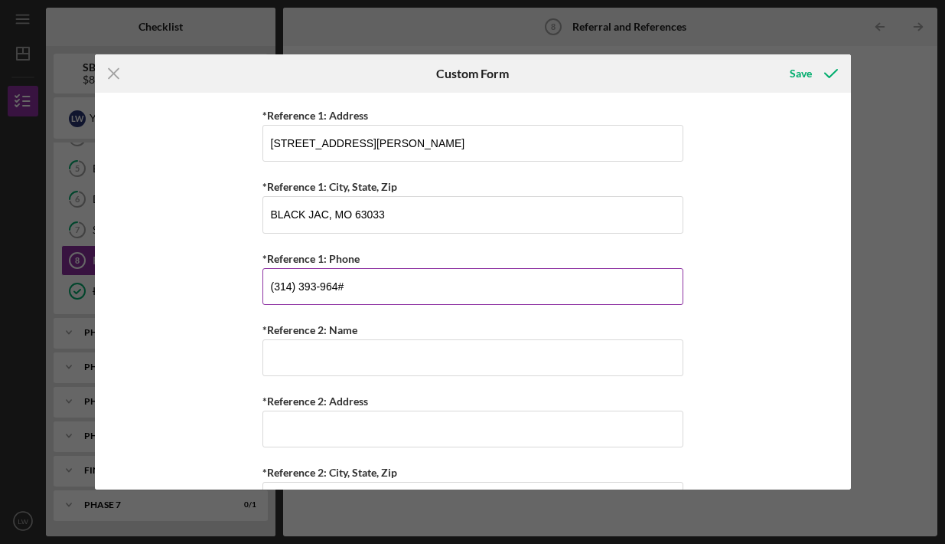
type input "[PHONE_NUMBER]"
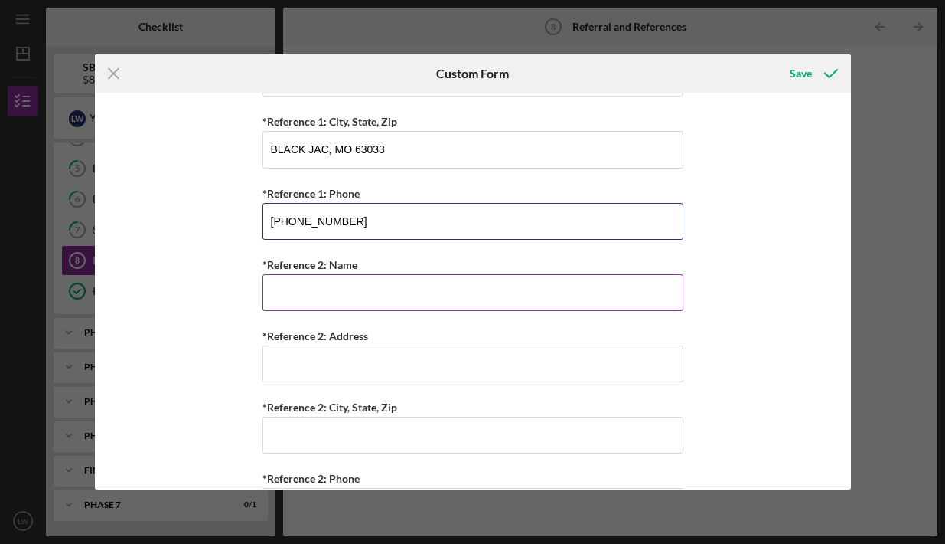
scroll to position [681, 0]
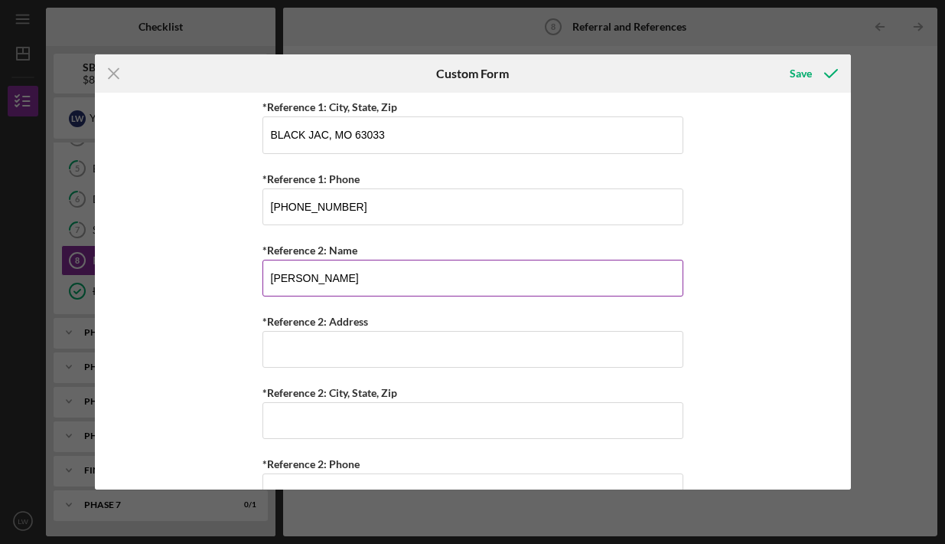
type input "[PERSON_NAME]"
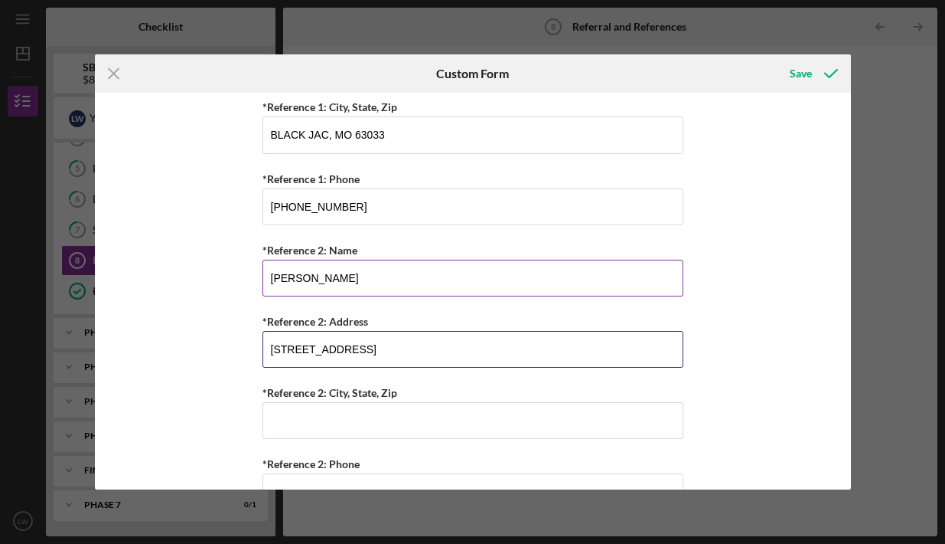
type input "[STREET_ADDRESS]"
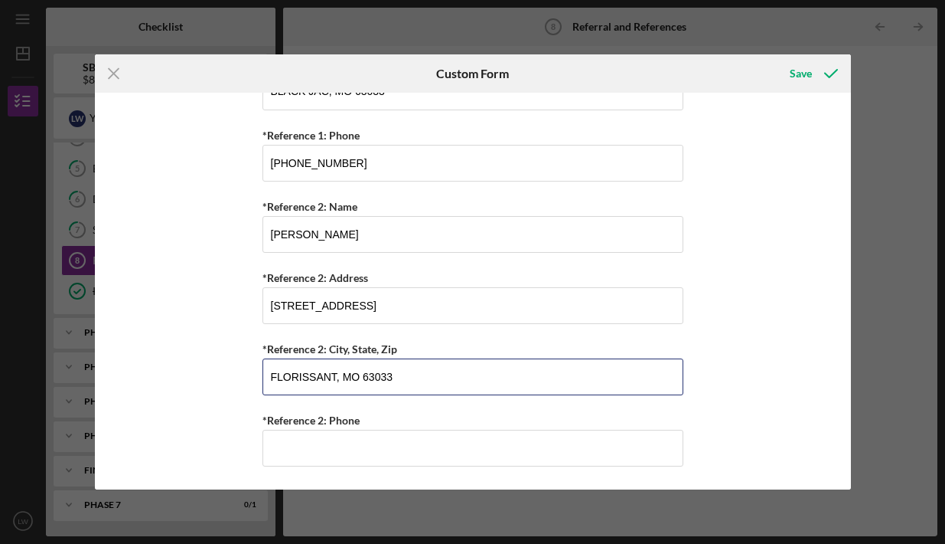
scroll to position [723, 0]
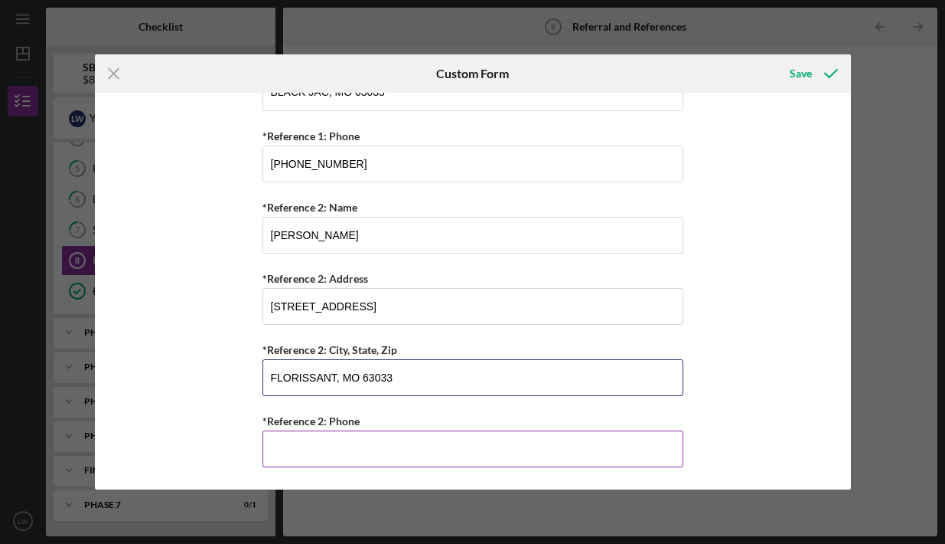
type input "FLORISSANT, MO 63033"
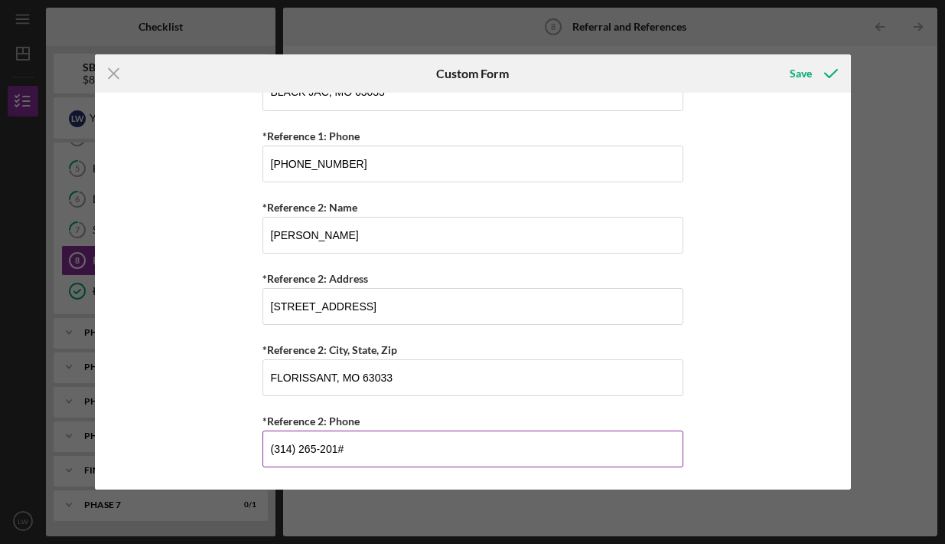
type input "[PHONE_NUMBER]"
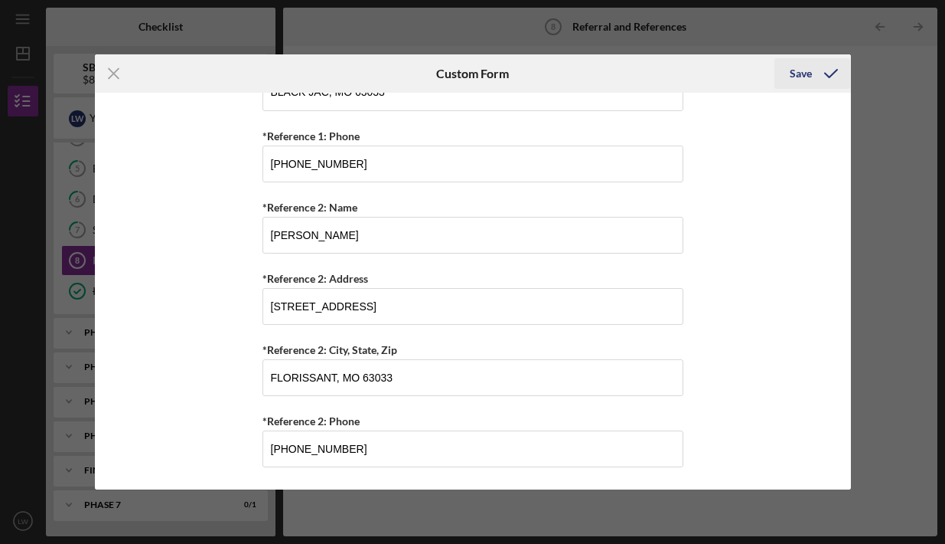
click at [815, 70] on icon "submit" at bounding box center [831, 73] width 38 height 38
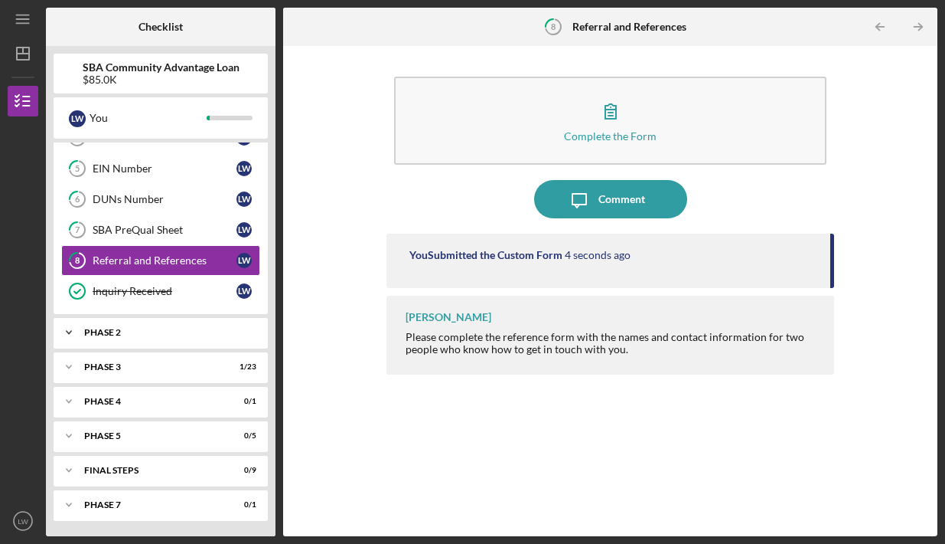
click at [129, 323] on div "Icon/Expander Phase 2 1 / 1" at bounding box center [161, 332] width 214 height 31
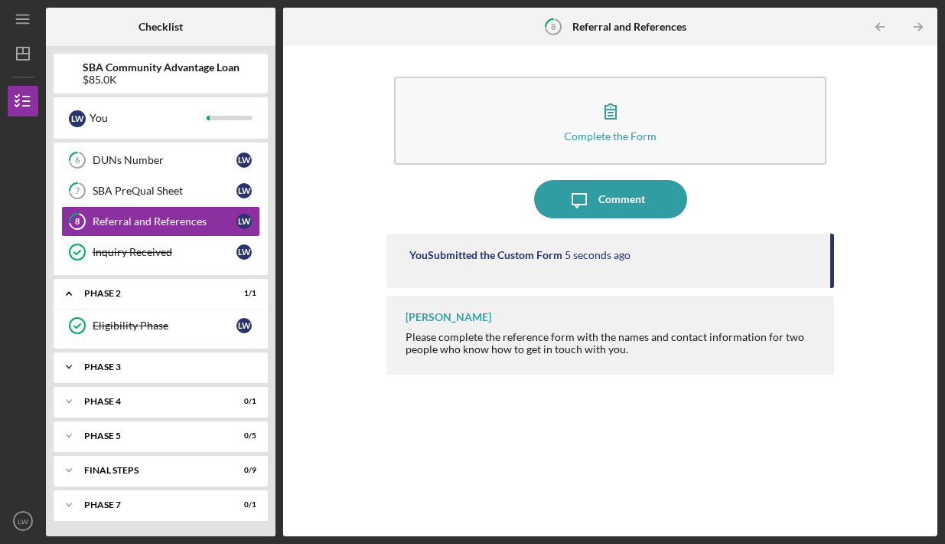
click at [115, 363] on div "Phase 3" at bounding box center [166, 366] width 165 height 9
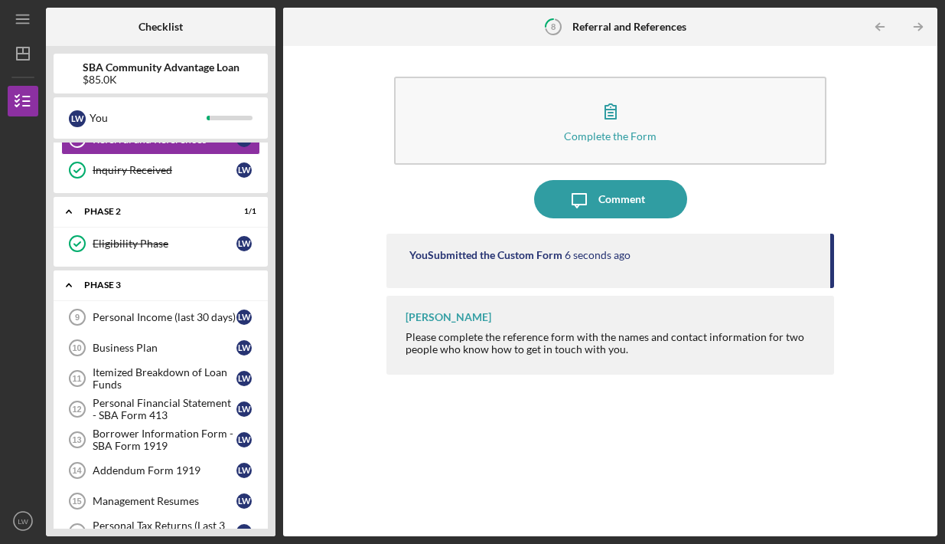
scroll to position [331, 0]
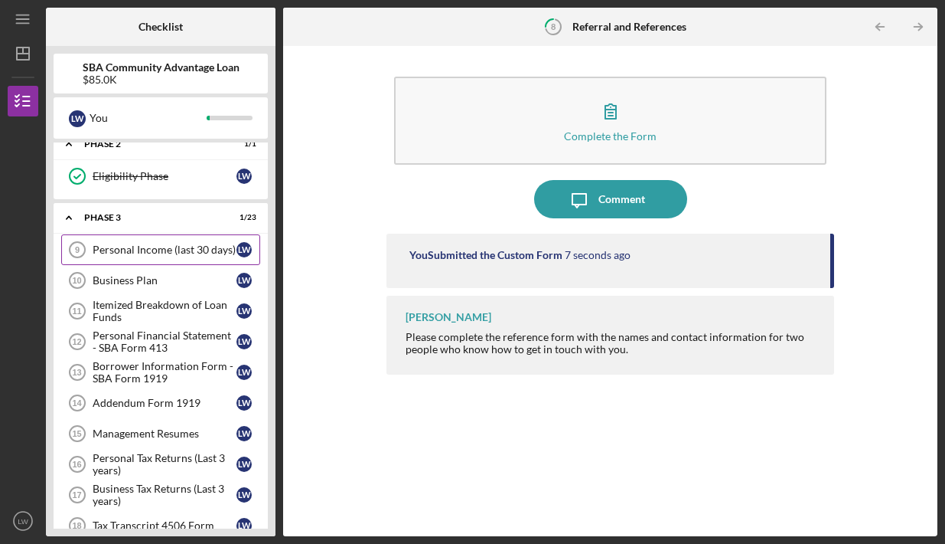
click at [128, 258] on link "Personal Income (last 30 days) 9 Personal Income (last 30 days) [PERSON_NAME]" at bounding box center [160, 249] width 199 height 31
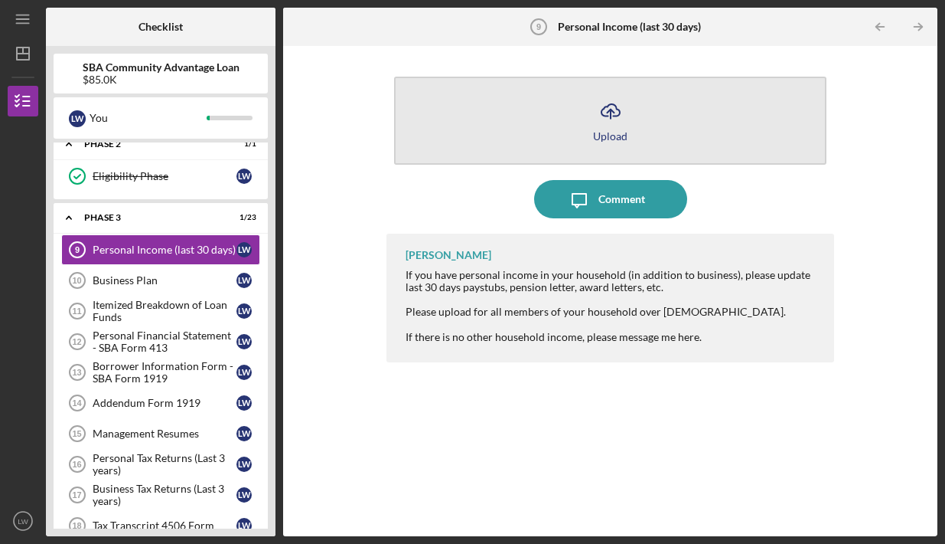
click at [609, 130] on div "Upload" at bounding box center [610, 135] width 34 height 11
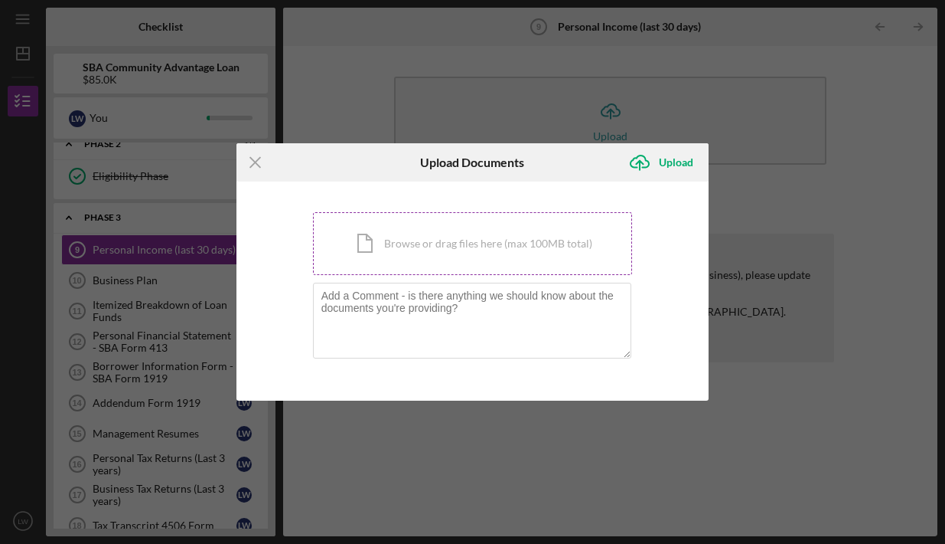
click at [488, 237] on div "Icon/Document Browse or drag files here (max 100MB total) Tap to choose files o…" at bounding box center [473, 243] width 320 height 63
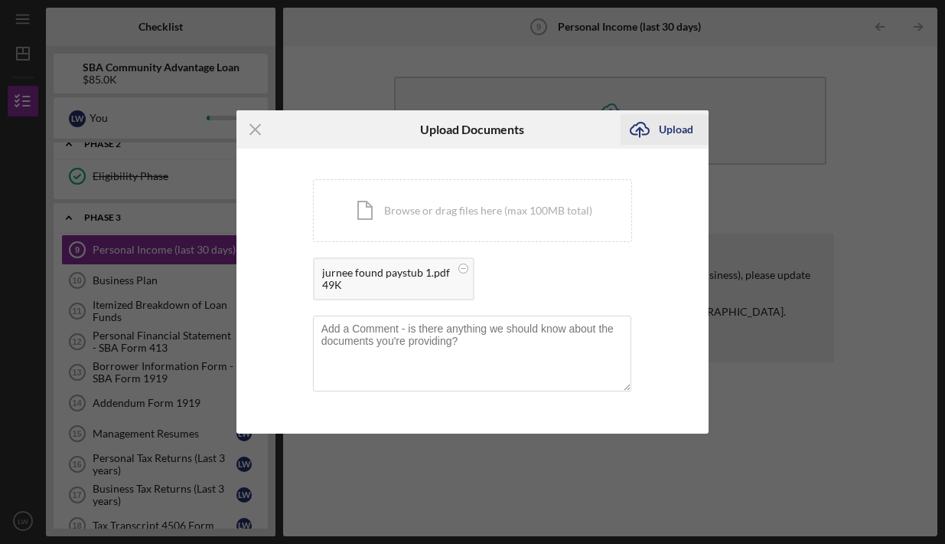
click at [661, 123] on div "Upload" at bounding box center [676, 129] width 34 height 31
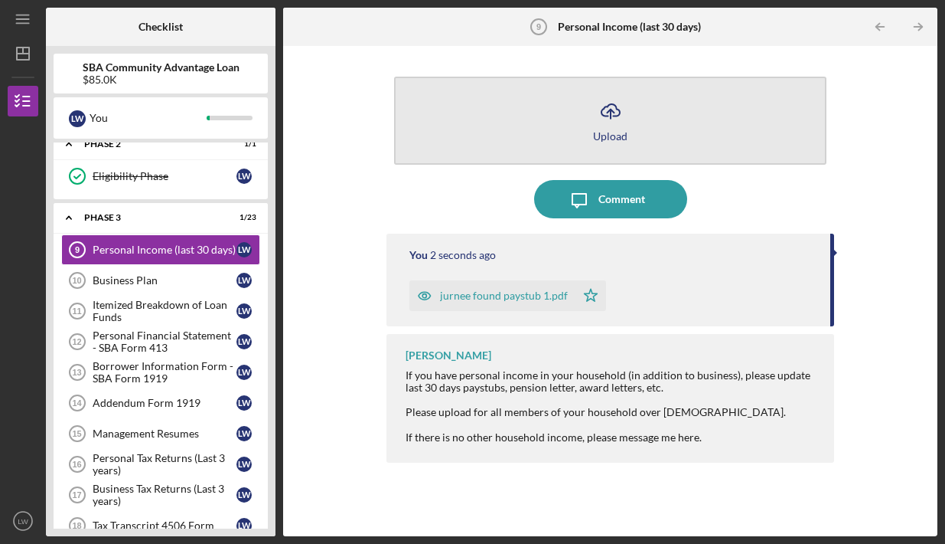
click at [618, 119] on icon "Icon/Upload" at bounding box center [611, 111] width 38 height 38
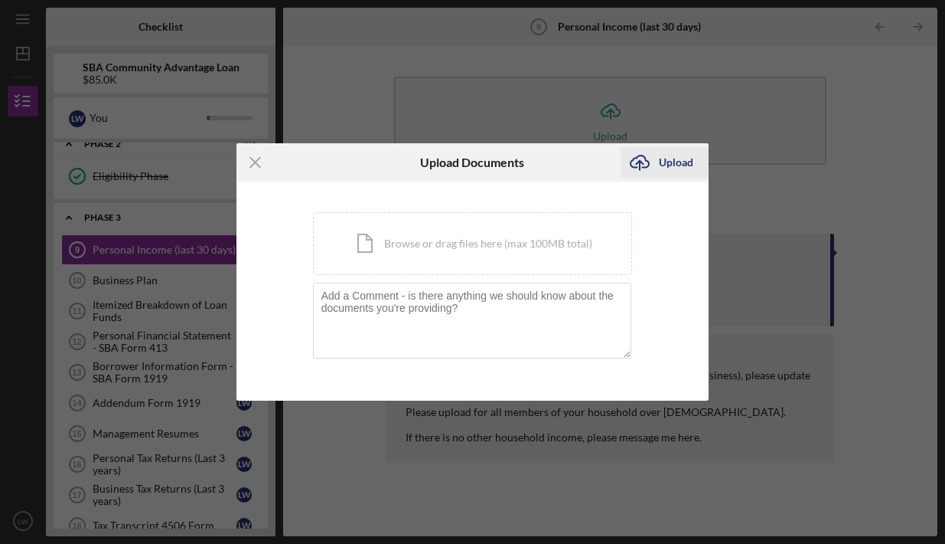
click at [658, 168] on icon "Icon/Upload" at bounding box center [640, 162] width 38 height 38
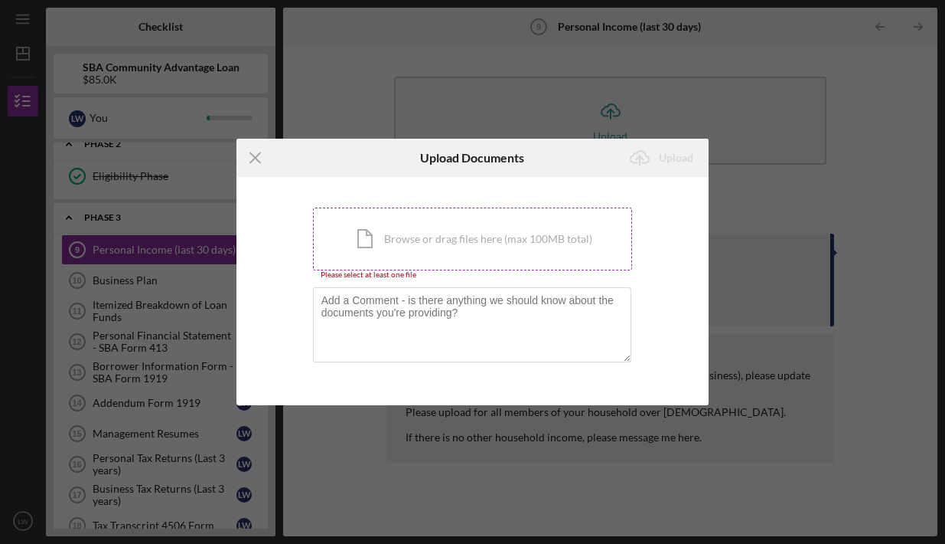
click at [354, 239] on div "Icon/Document Browse or drag files here (max 100MB total) Tap to choose files o…" at bounding box center [473, 238] width 320 height 63
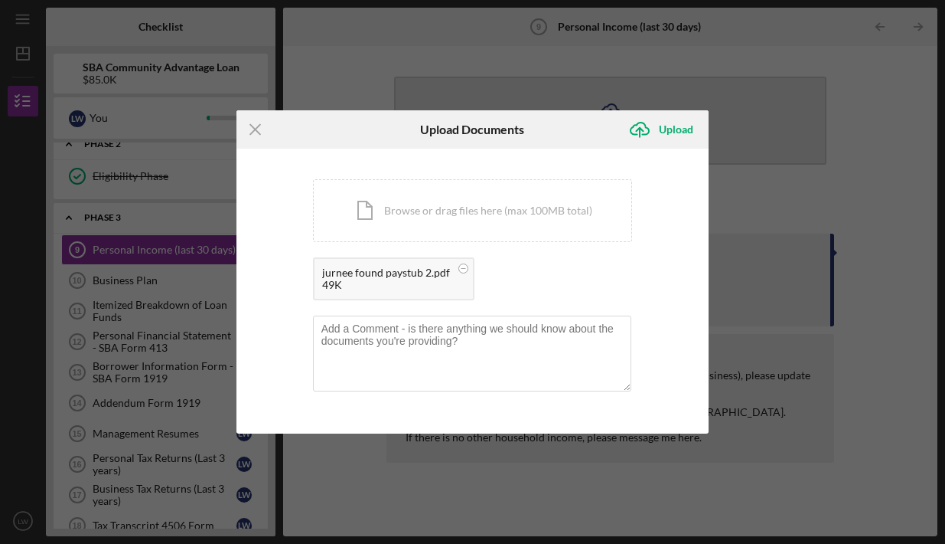
click at [655, 130] on icon "Icon/Upload" at bounding box center [640, 129] width 38 height 38
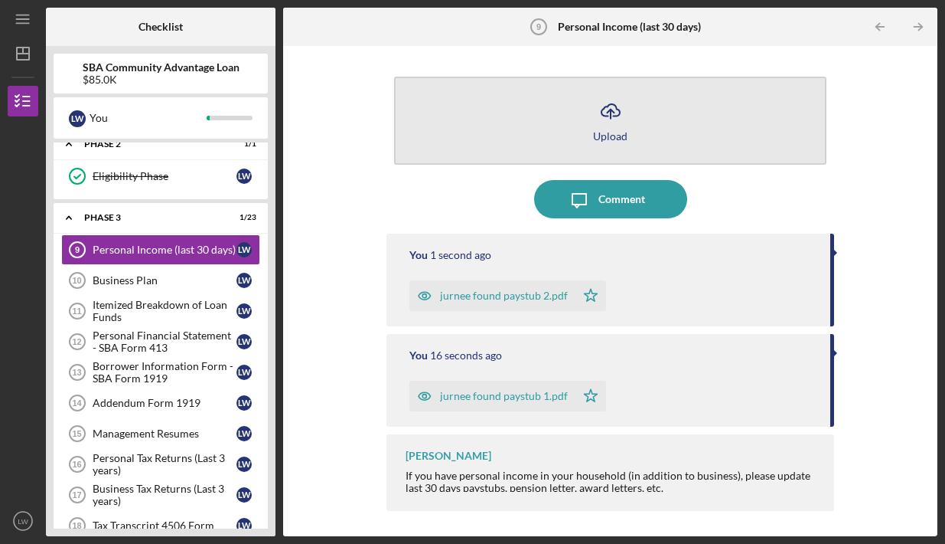
click at [610, 135] on div "Upload" at bounding box center [610, 135] width 34 height 11
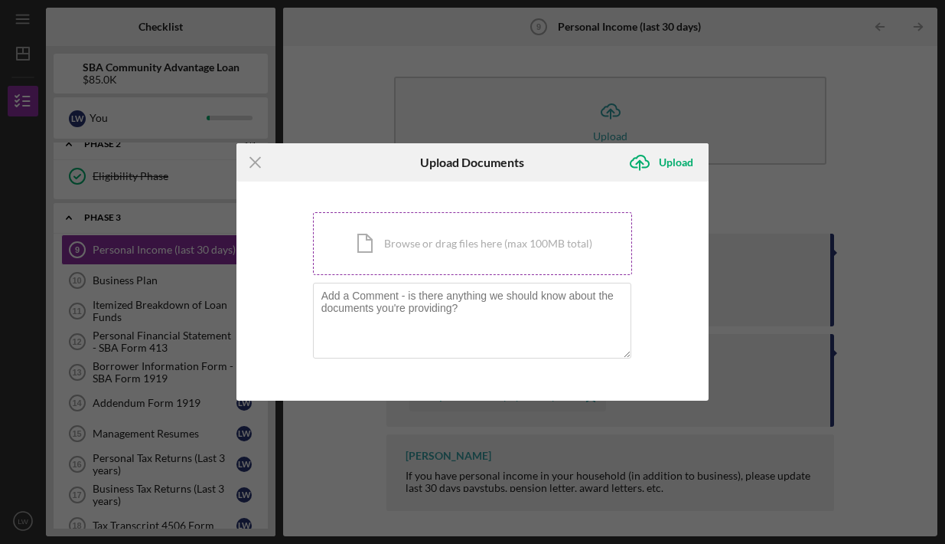
click at [563, 234] on div "Icon/Document Browse or drag files here (max 100MB total) Tap to choose files o…" at bounding box center [473, 243] width 320 height 63
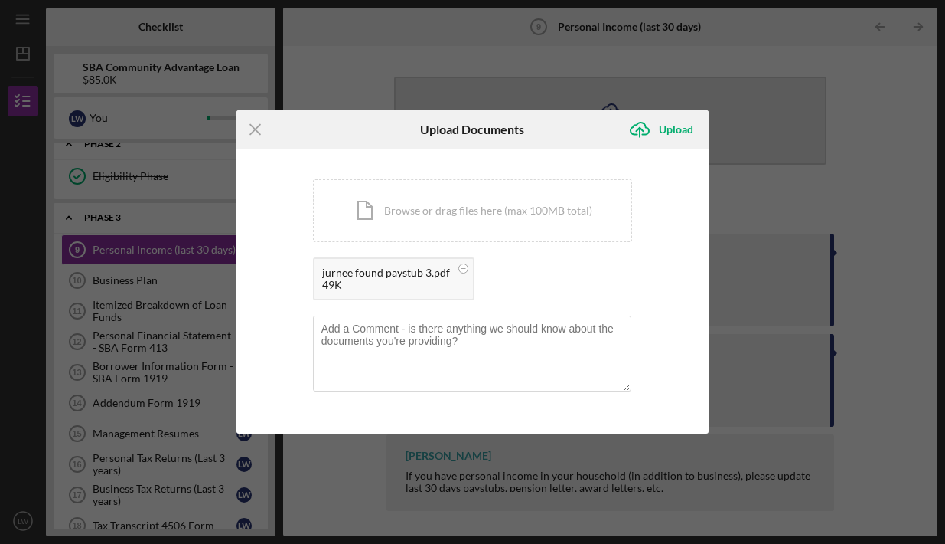
click at [666, 142] on div "Upload" at bounding box center [676, 129] width 34 height 31
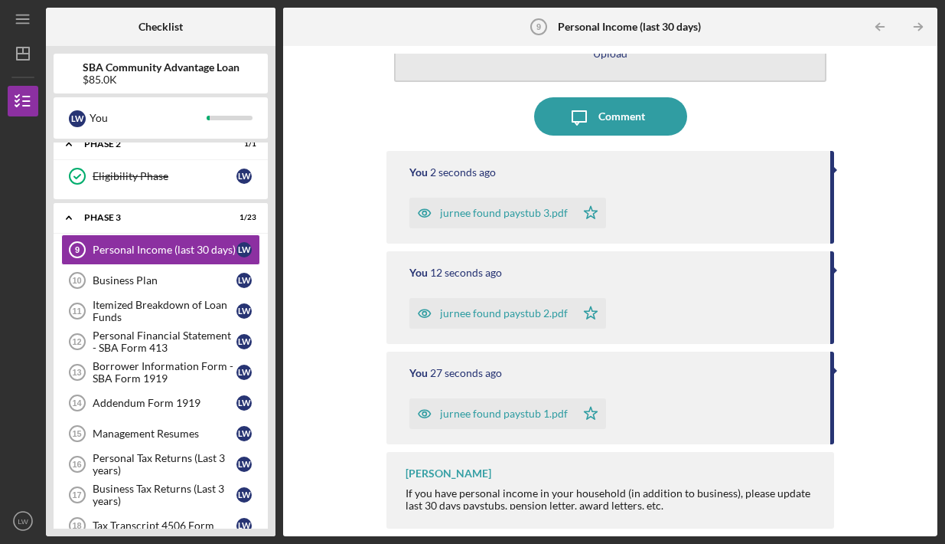
scroll to position [69, 0]
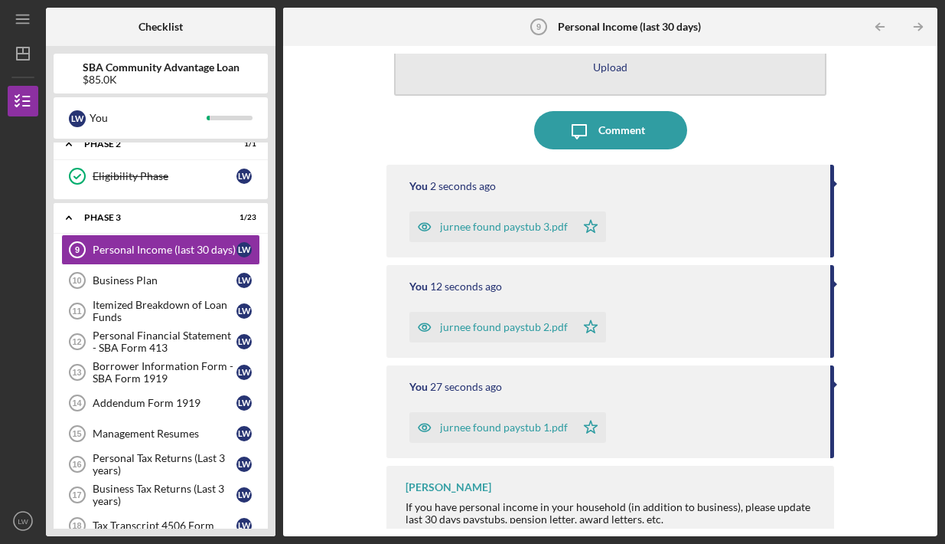
click at [606, 62] on div "Upload" at bounding box center [610, 66] width 34 height 11
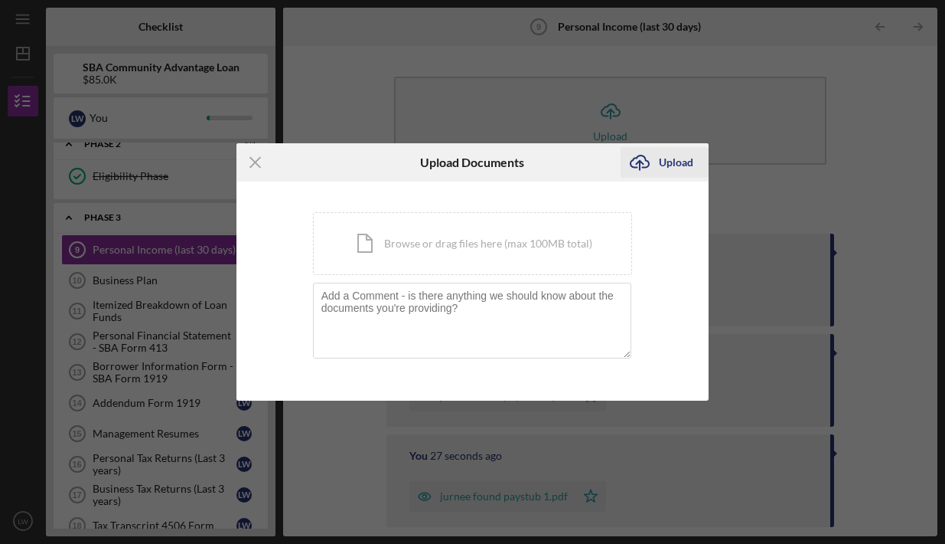
click at [658, 176] on icon "Icon/Upload" at bounding box center [640, 162] width 38 height 38
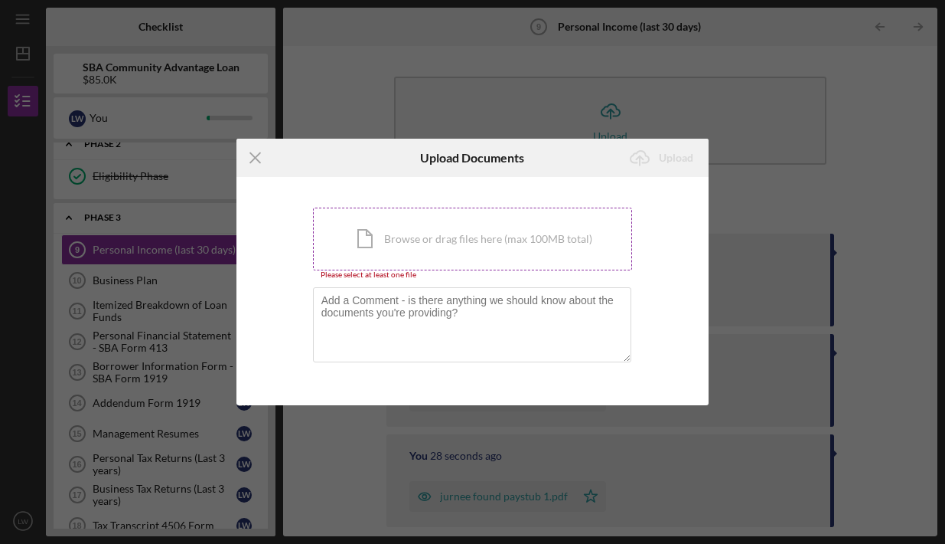
click at [524, 233] on div "Icon/Document Browse or drag files here (max 100MB total) Tap to choose files o…" at bounding box center [473, 238] width 320 height 63
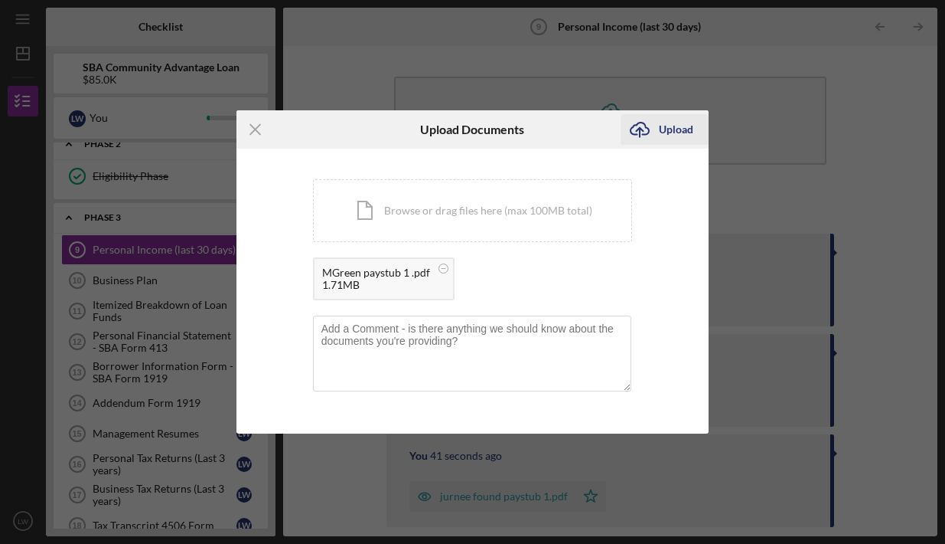
click at [687, 123] on div "Upload" at bounding box center [676, 129] width 34 height 31
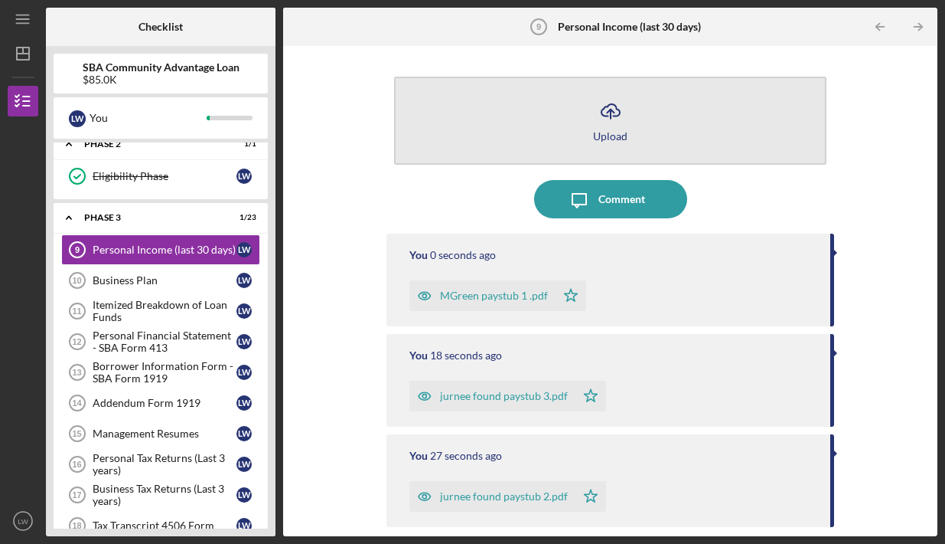
click at [606, 123] on icon "Icon/Upload" at bounding box center [611, 111] width 38 height 38
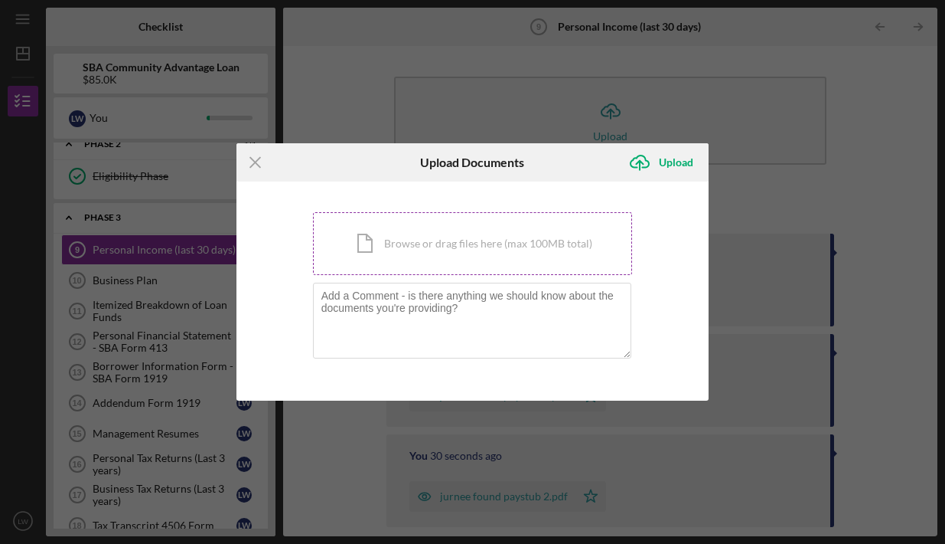
click at [555, 237] on div "Icon/Document Browse or drag files here (max 100MB total) Tap to choose files o…" at bounding box center [473, 243] width 320 height 63
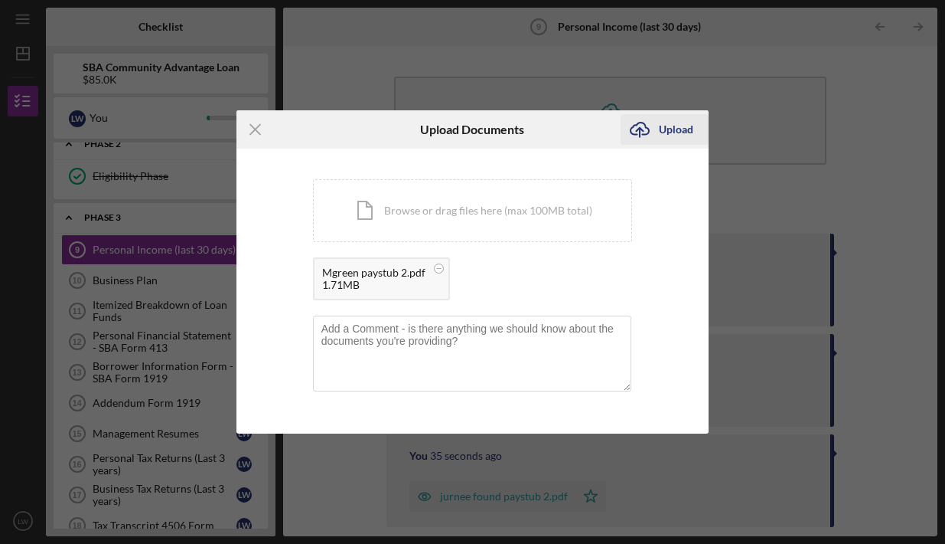
click at [661, 121] on div "Upload" at bounding box center [676, 129] width 34 height 31
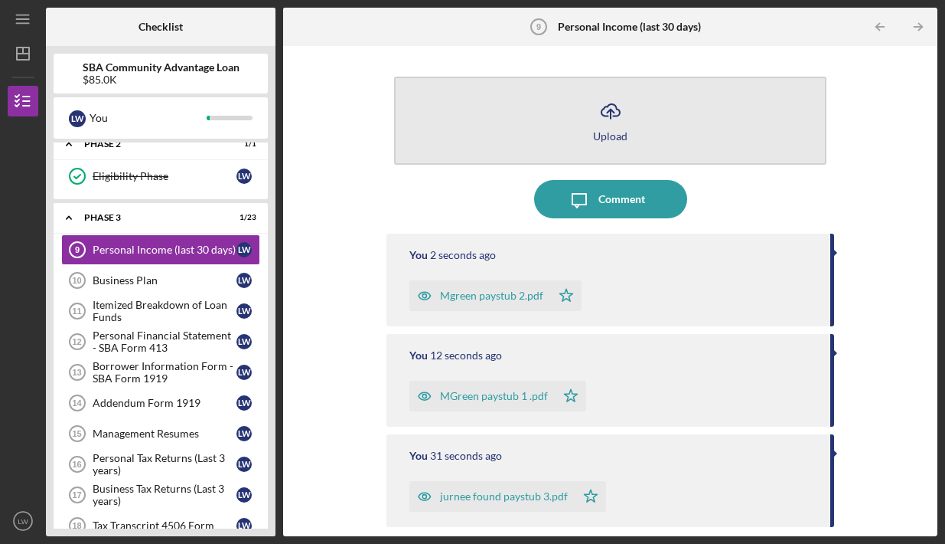
click at [606, 127] on icon "Icon/Upload" at bounding box center [611, 111] width 38 height 38
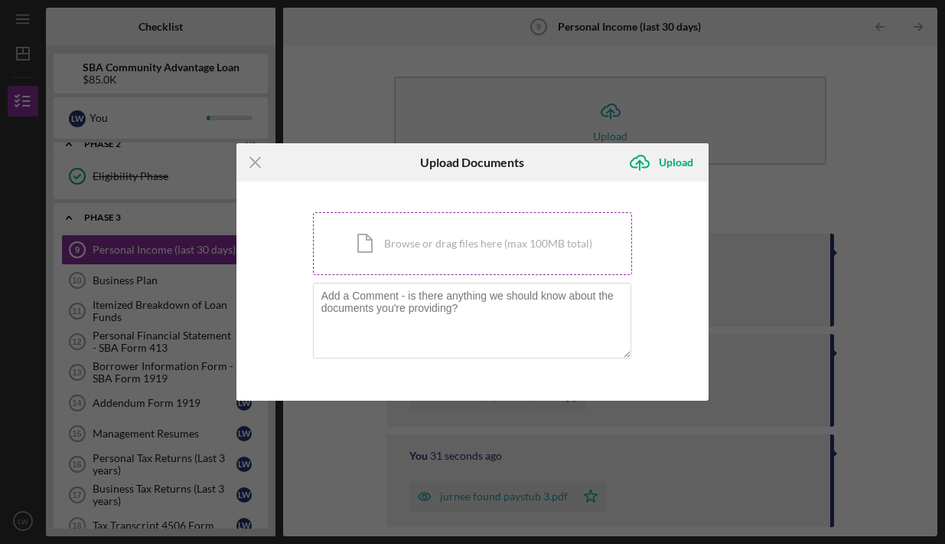
click at [524, 235] on div "Icon/Document Browse or drag files here (max 100MB total) Tap to choose files o…" at bounding box center [473, 243] width 320 height 63
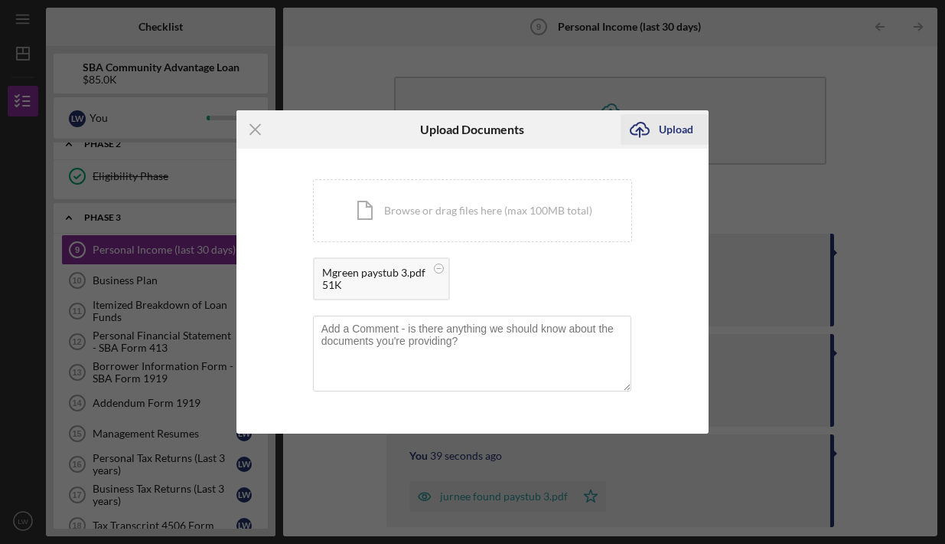
click at [647, 133] on icon "Icon/Upload" at bounding box center [640, 129] width 38 height 38
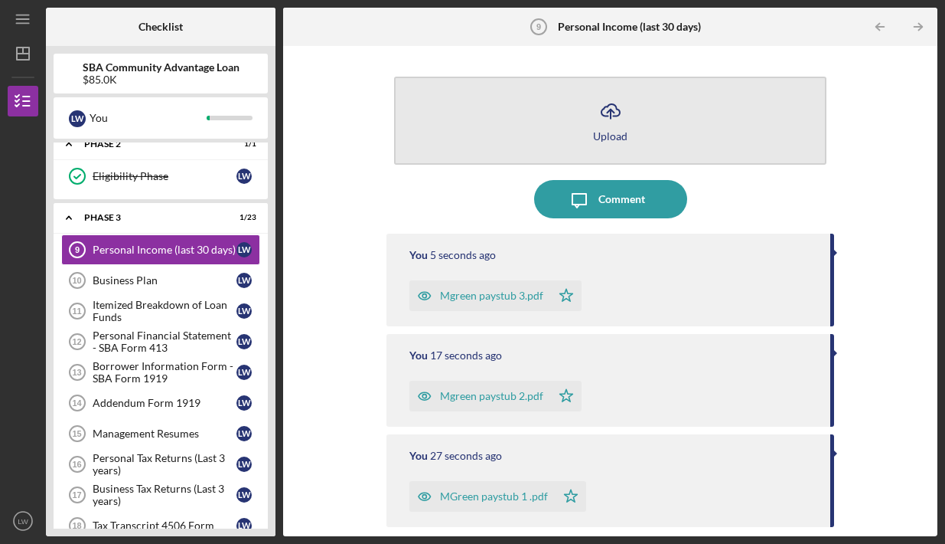
click at [602, 128] on icon "Icon/Upload" at bounding box center [611, 111] width 38 height 38
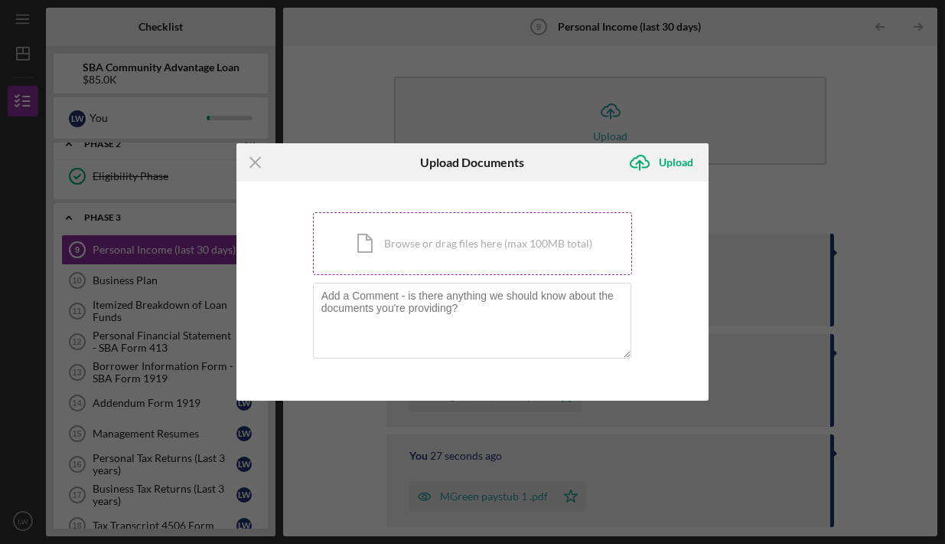
click at [502, 231] on div "Icon/Document Browse or drag files here (max 100MB total) Tap to choose files o…" at bounding box center [473, 243] width 320 height 63
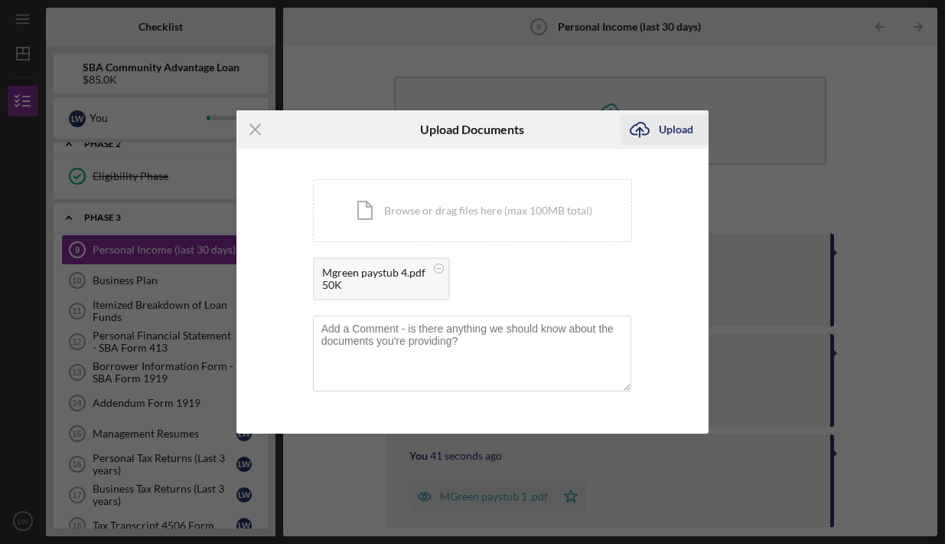
click at [649, 129] on icon "submit" at bounding box center [640, 127] width 18 height 11
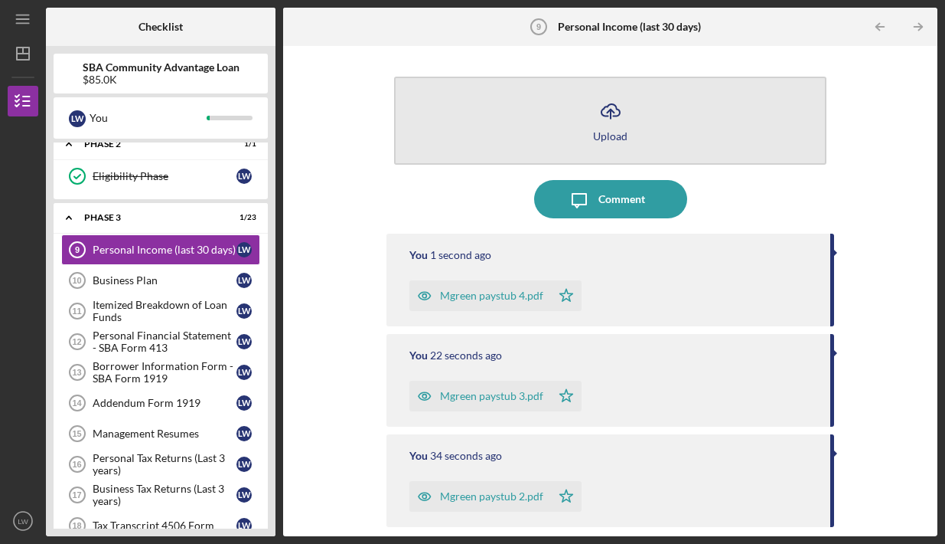
click at [598, 126] on icon "Icon/Upload" at bounding box center [611, 111] width 38 height 38
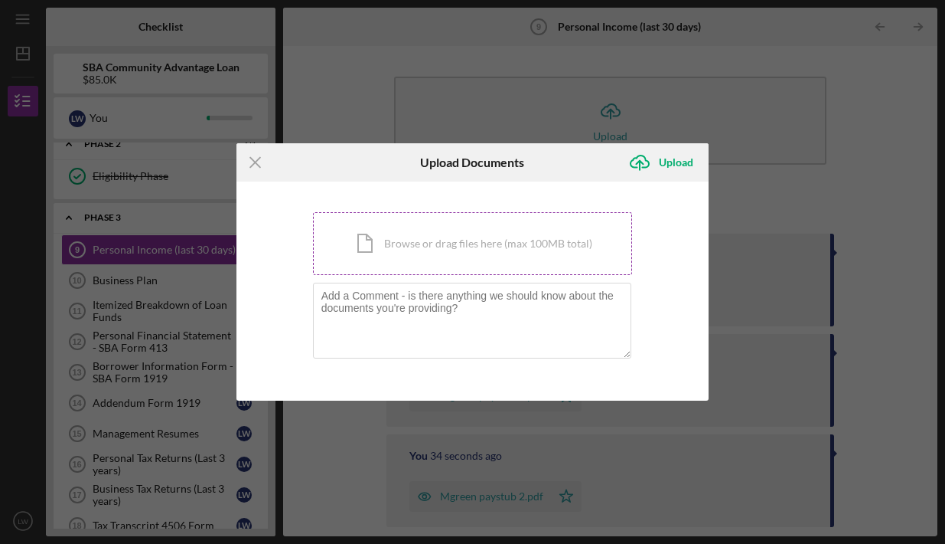
click at [553, 220] on div "Icon/Document Browse or drag files here (max 100MB total) Tap to choose files o…" at bounding box center [473, 243] width 320 height 63
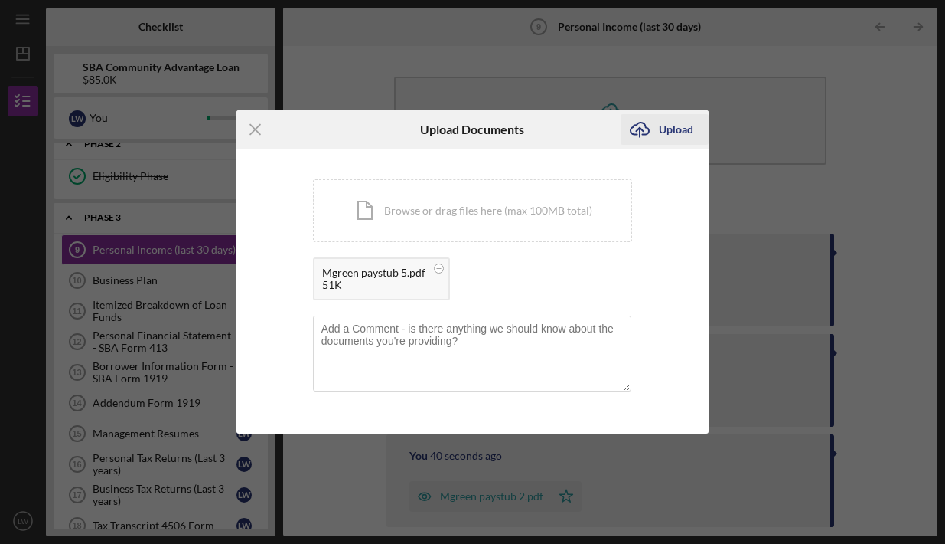
click at [648, 131] on icon "Icon/Upload" at bounding box center [640, 129] width 38 height 38
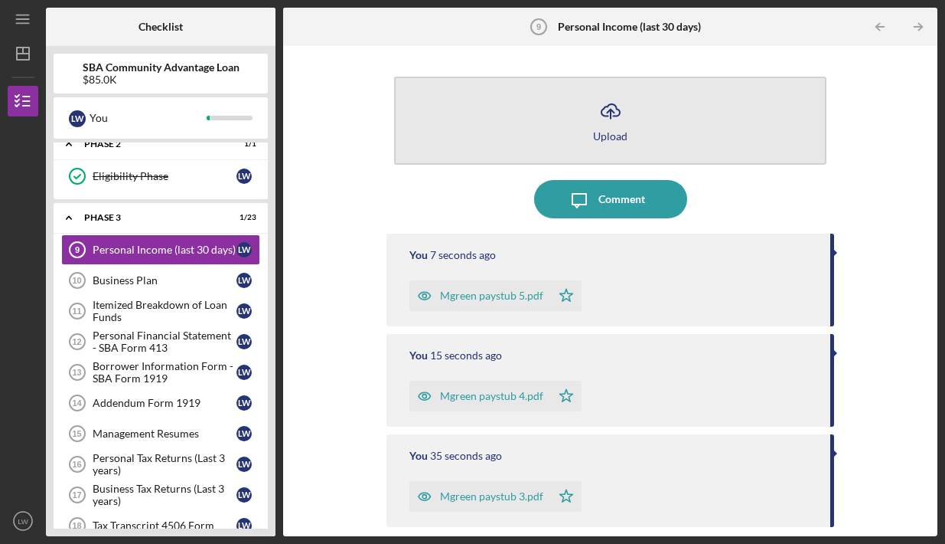
click at [598, 139] on div "Upload" at bounding box center [610, 135] width 34 height 11
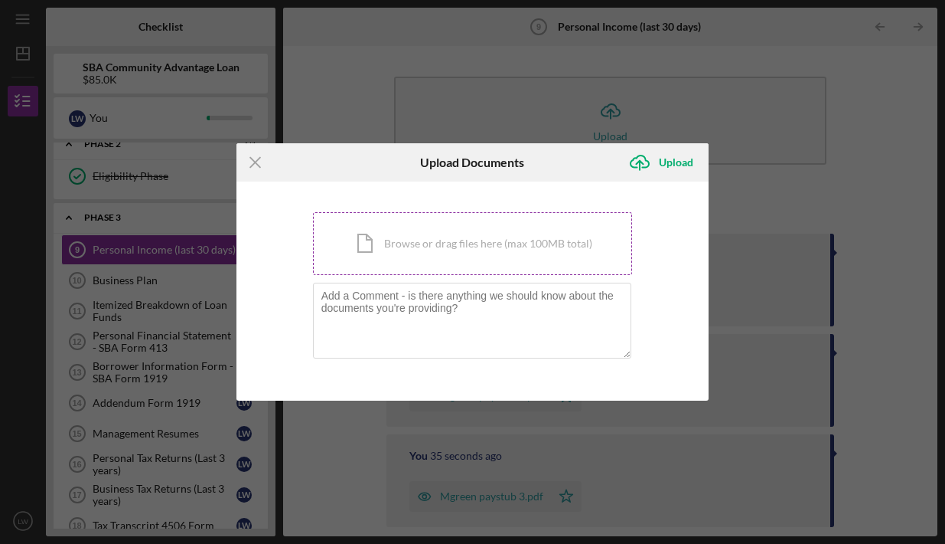
click at [489, 247] on div "Icon/Document Browse or drag files here (max 100MB total) Tap to choose files o…" at bounding box center [473, 243] width 320 height 63
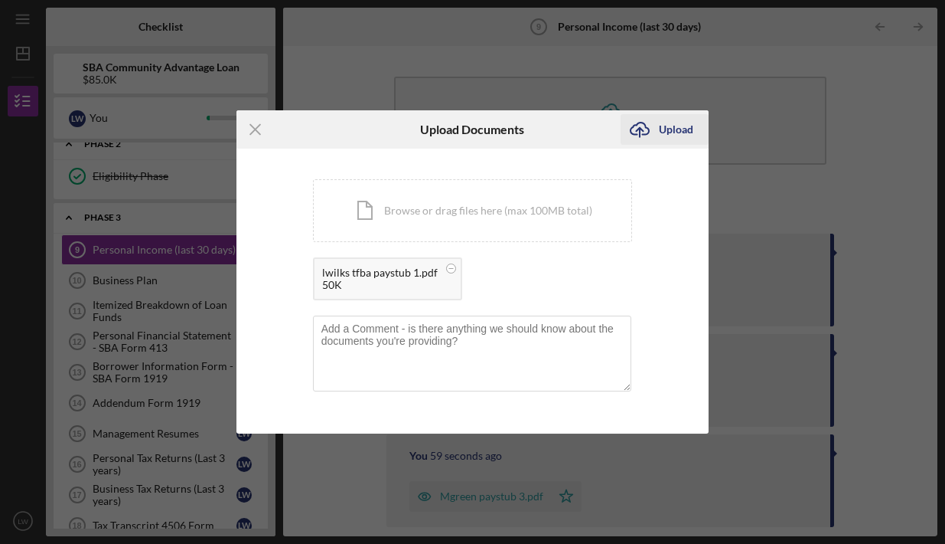
click at [655, 122] on icon "Icon/Upload" at bounding box center [640, 129] width 38 height 38
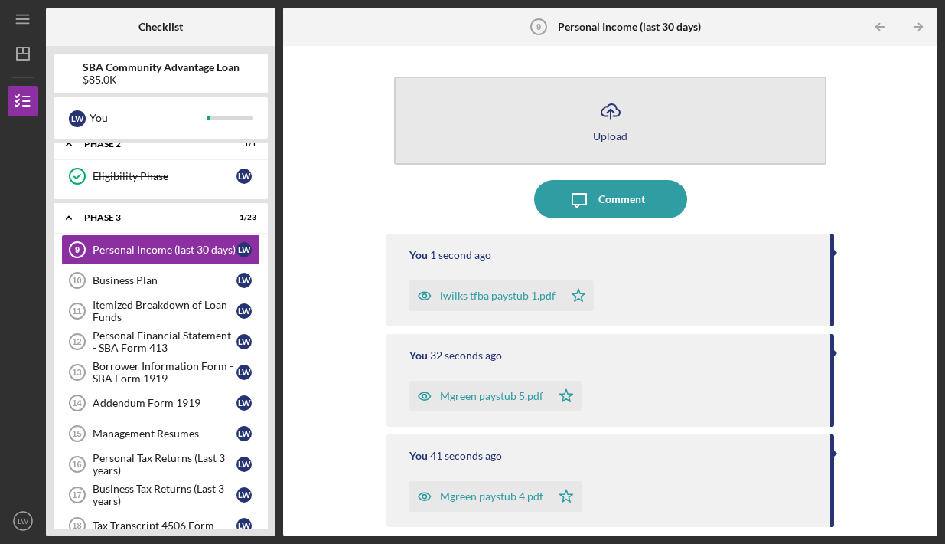
click at [589, 130] on button "Icon/Upload Upload" at bounding box center [610, 121] width 433 height 88
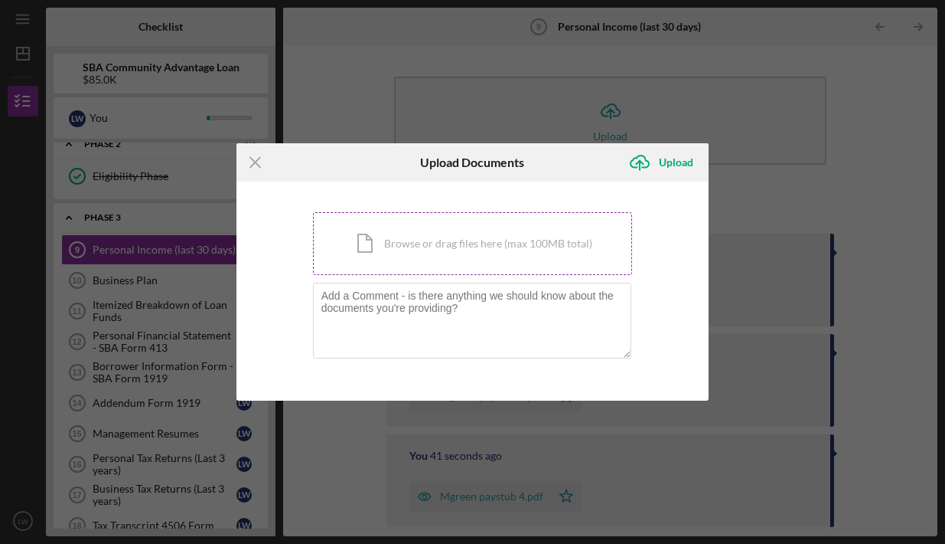
click at [439, 253] on div "Icon/Document Browse or drag files here (max 100MB total) Tap to choose files o…" at bounding box center [473, 243] width 320 height 63
click at [255, 165] on icon "Icon/Menu Close" at bounding box center [256, 162] width 38 height 38
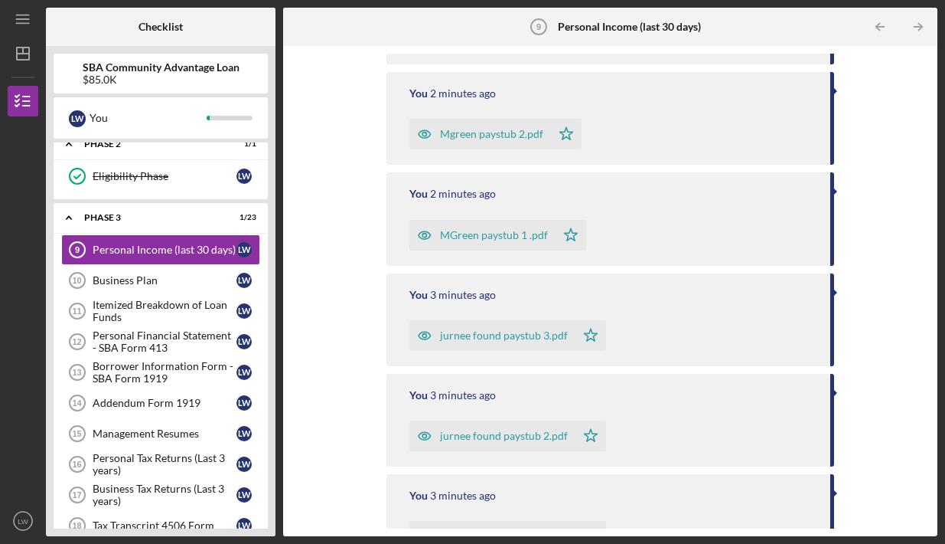
scroll to position [570, 0]
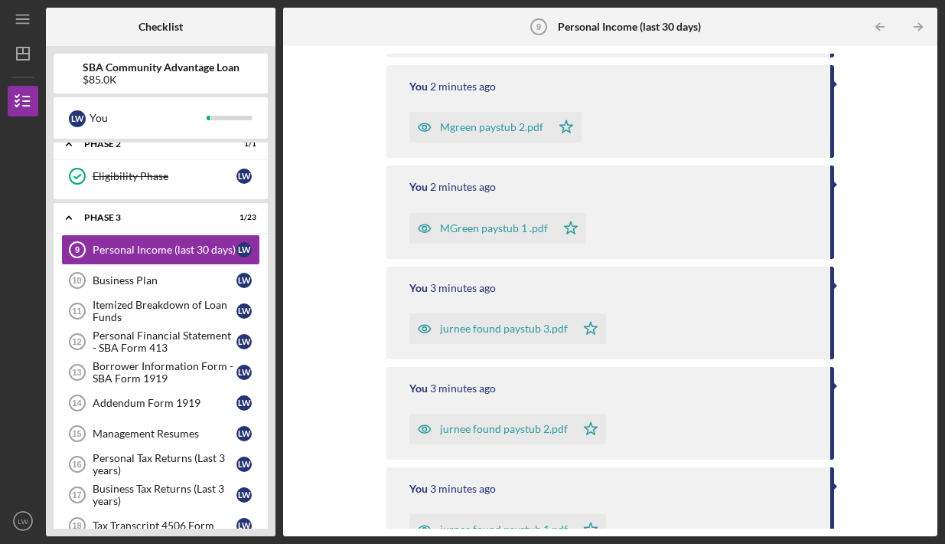
click at [464, 325] on div "jurnee found paystub 3.pdf" at bounding box center [504, 328] width 128 height 12
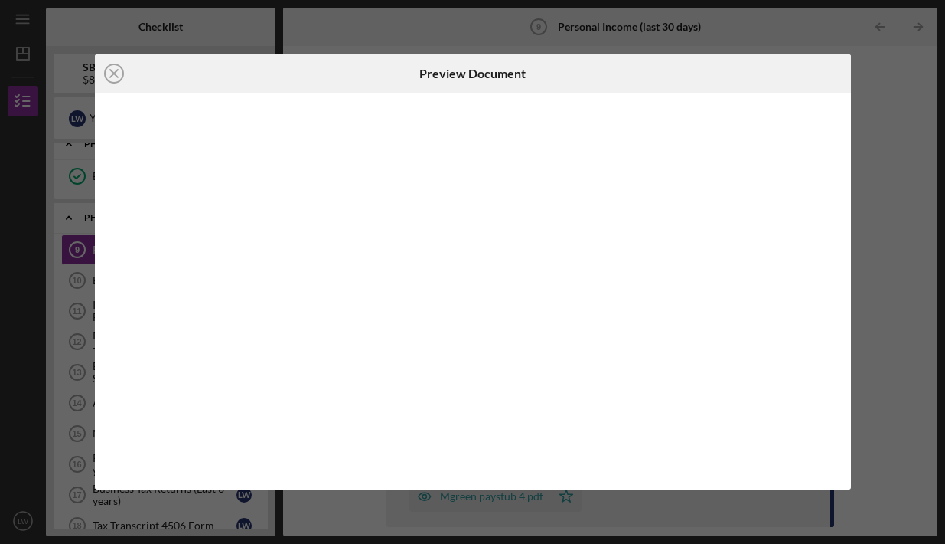
click at [465, 325] on div at bounding box center [473, 291] width 756 height 397
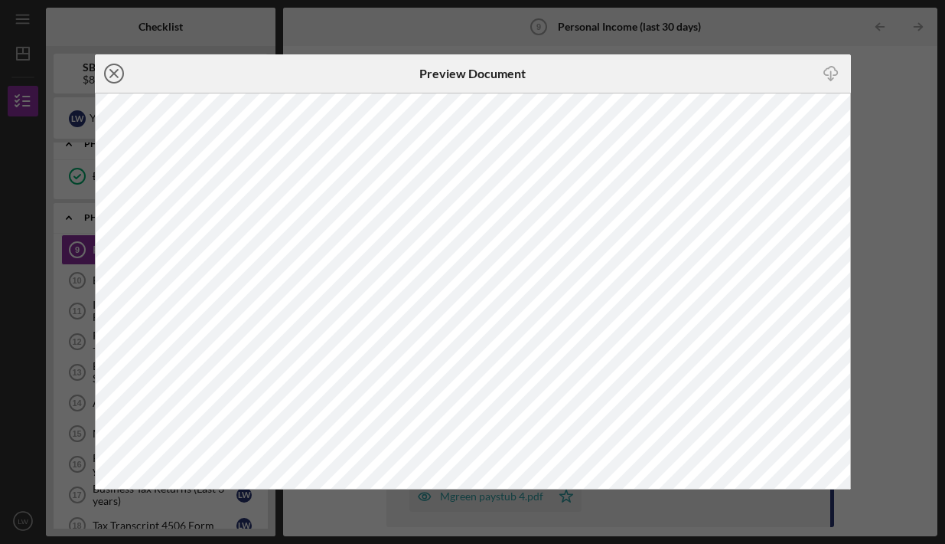
click at [123, 76] on circle at bounding box center [114, 73] width 18 height 18
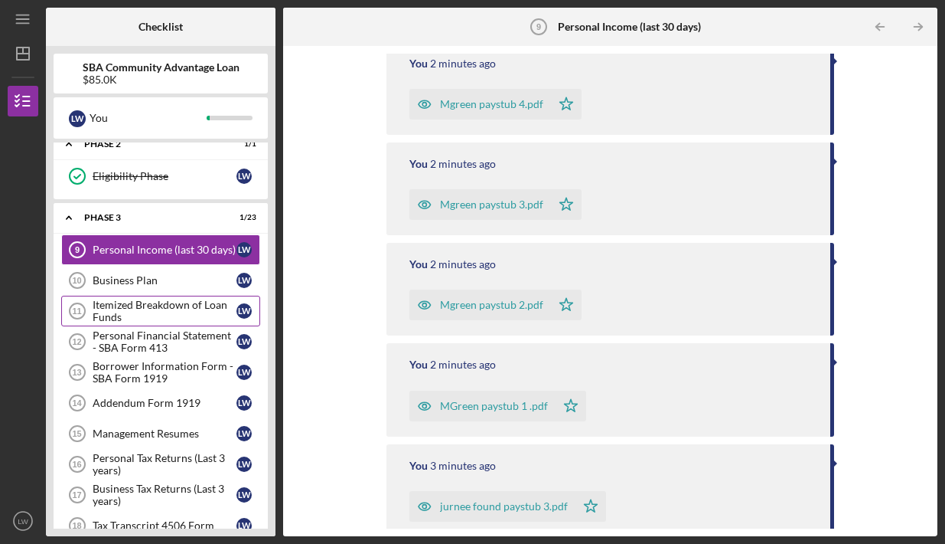
scroll to position [335, 0]
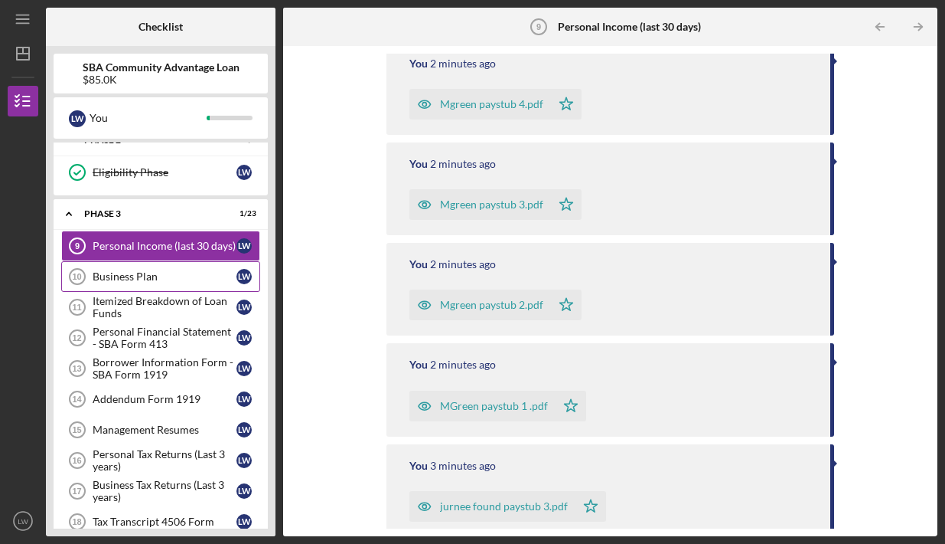
click at [188, 273] on div "Business Plan" at bounding box center [165, 276] width 144 height 12
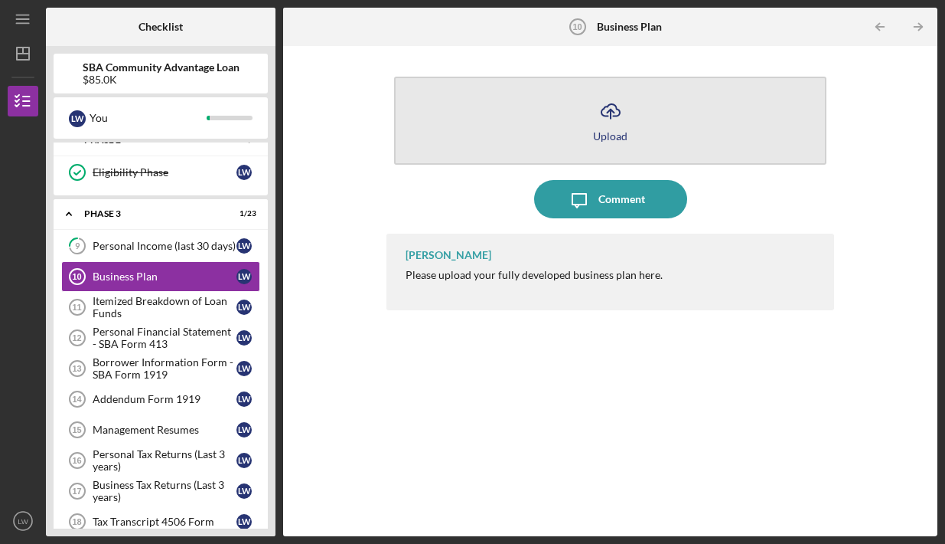
click at [575, 126] on button "Icon/Upload Upload" at bounding box center [610, 121] width 433 height 88
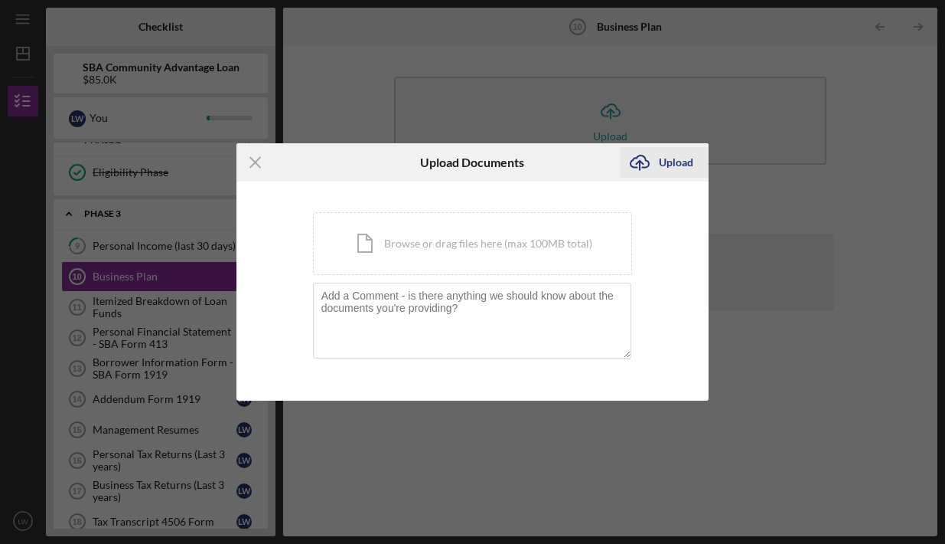
click at [635, 169] on icon "Icon/Upload" at bounding box center [640, 162] width 38 height 38
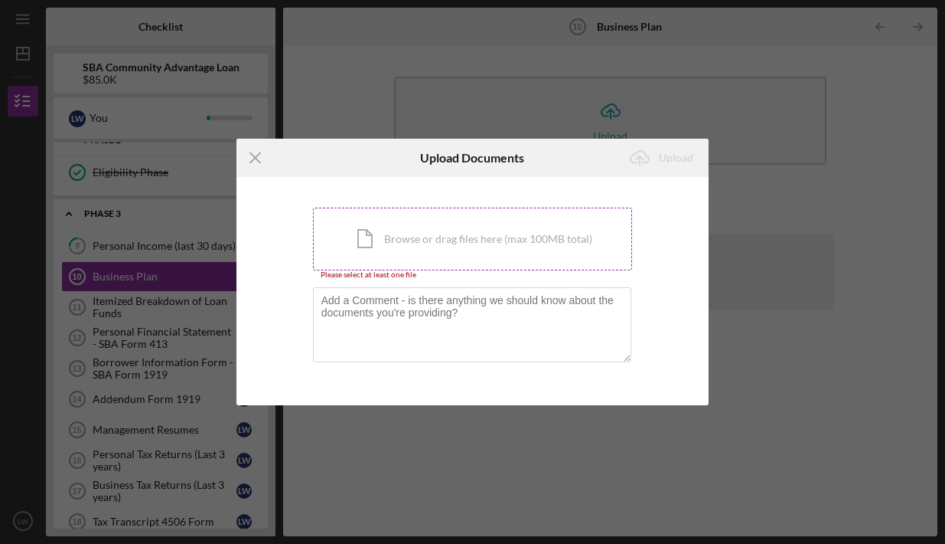
click at [529, 242] on div "Icon/Document Browse or drag files here (max 100MB total) Tap to choose files o…" at bounding box center [473, 238] width 320 height 63
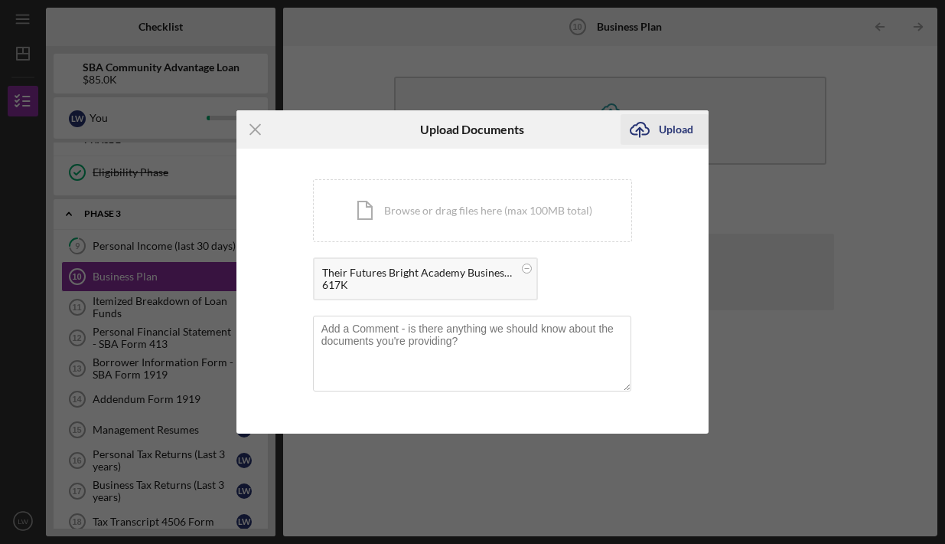
click at [663, 119] on div "Upload" at bounding box center [676, 129] width 34 height 31
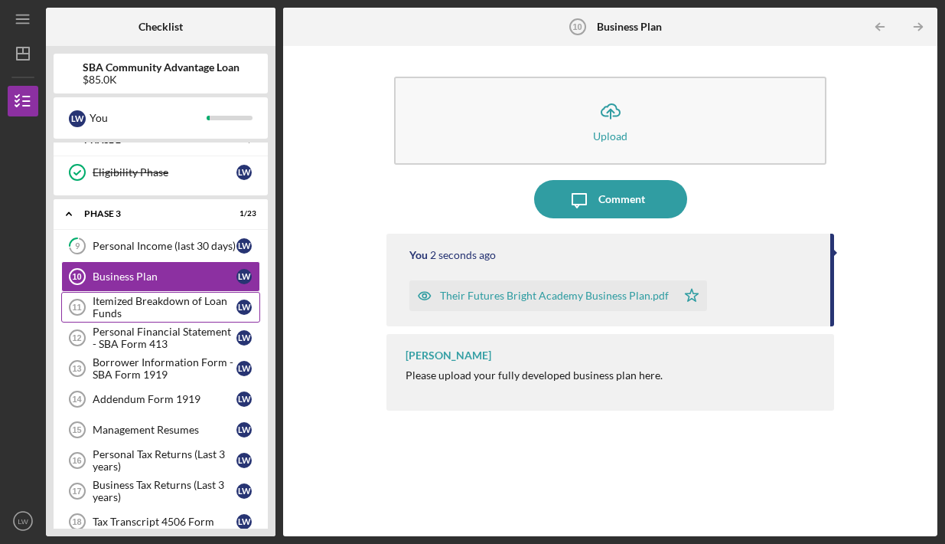
click at [189, 301] on div "Itemized Breakdown of Loan Funds" at bounding box center [165, 307] width 144 height 24
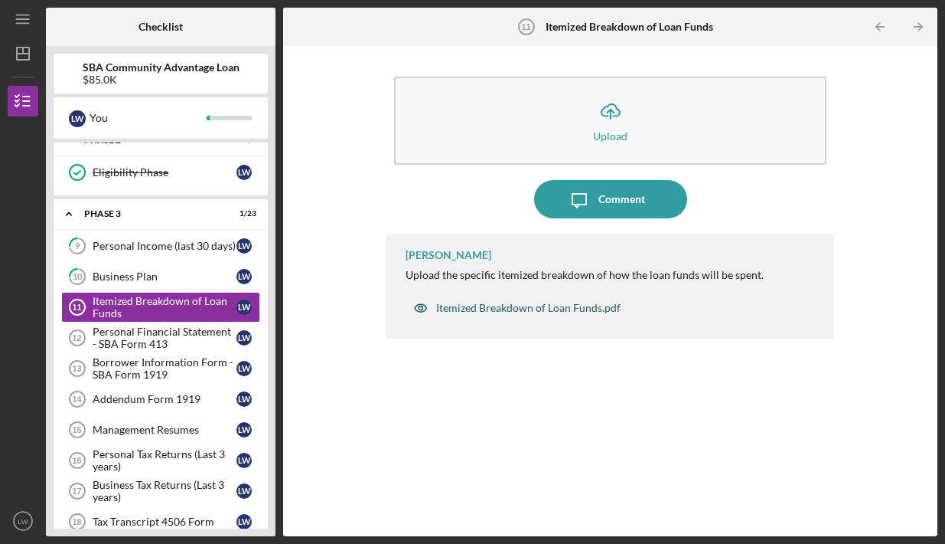
click at [485, 308] on div "Itemized Breakdown of Loan Funds.pdf" at bounding box center [528, 308] width 184 height 12
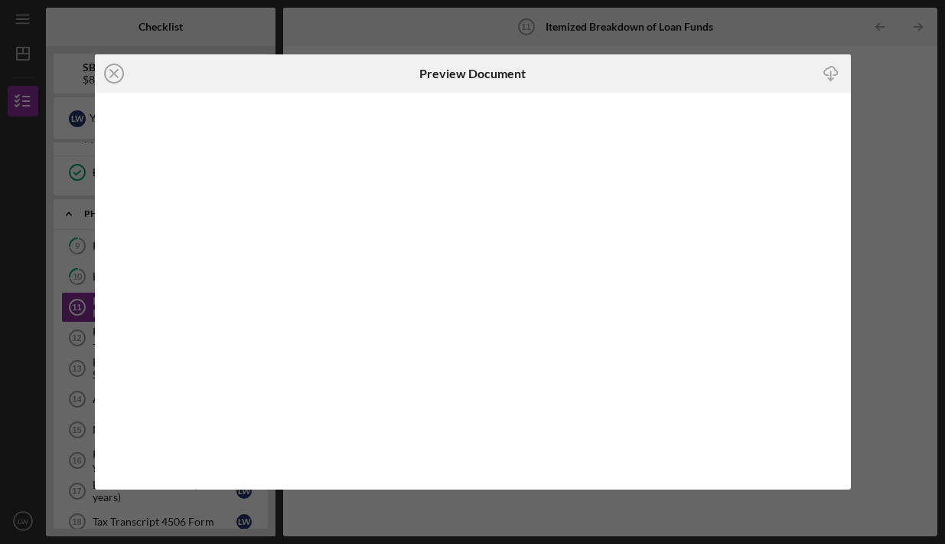
click at [828, 66] on icon "Icon/Download" at bounding box center [832, 74] width 34 height 34
